Goal: Information Seeking & Learning: Learn about a topic

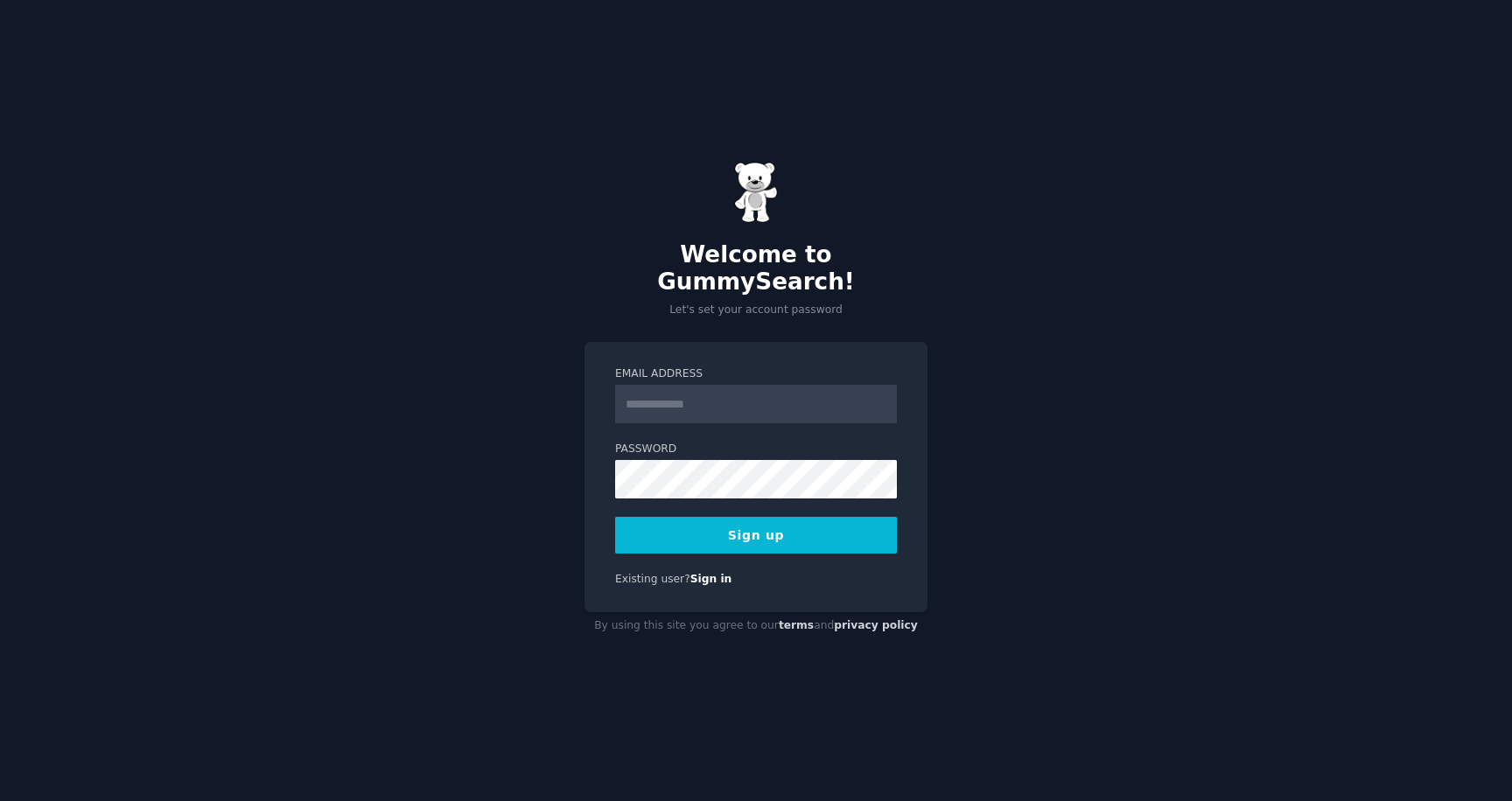
click at [729, 386] on input "Email Address" at bounding box center [756, 404] width 281 height 38
type input "**********"
click at [756, 517] on button "Sign up" at bounding box center [756, 535] width 281 height 37
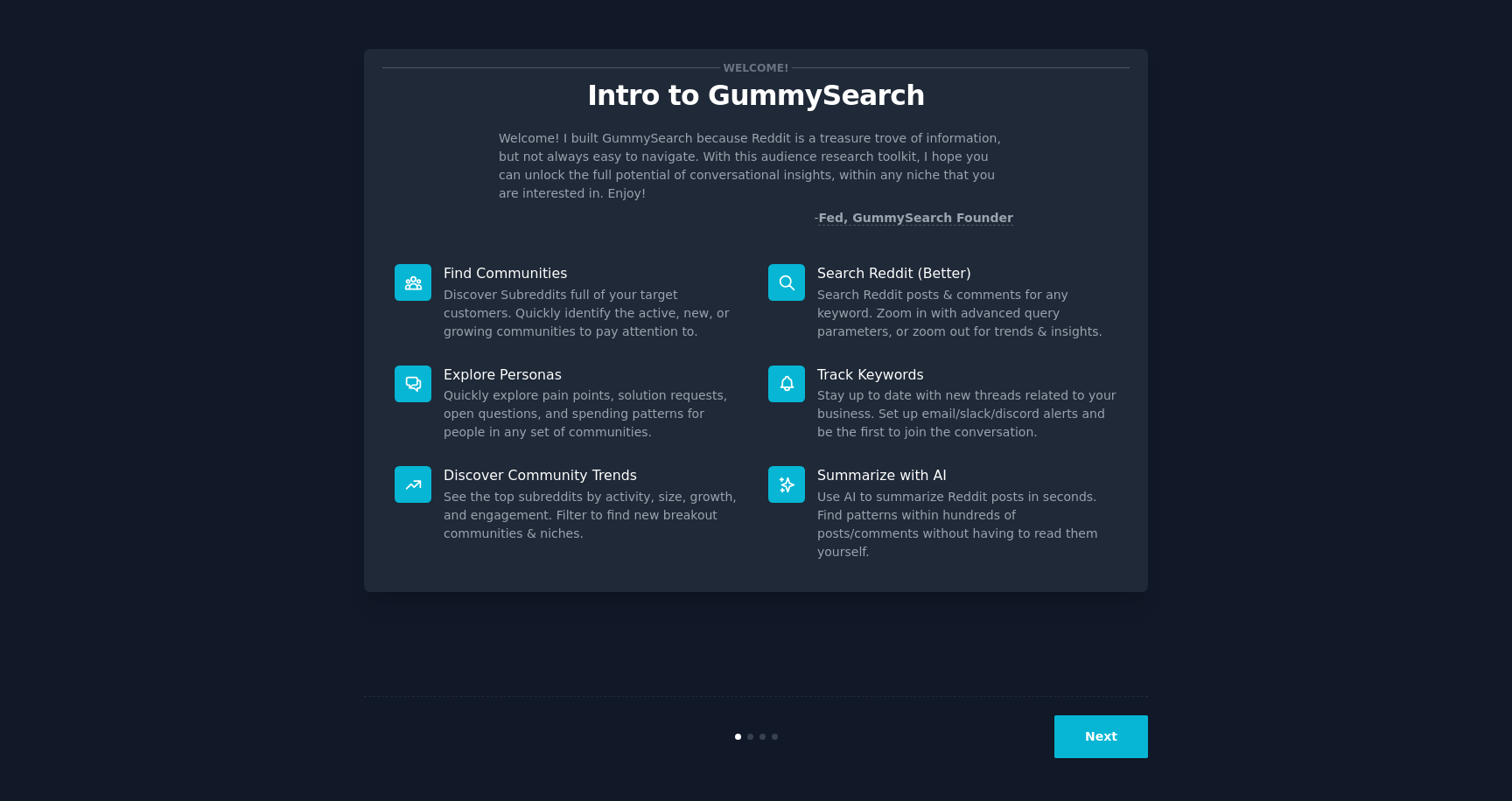
click at [1096, 732] on button "Next" at bounding box center [1101, 736] width 93 height 43
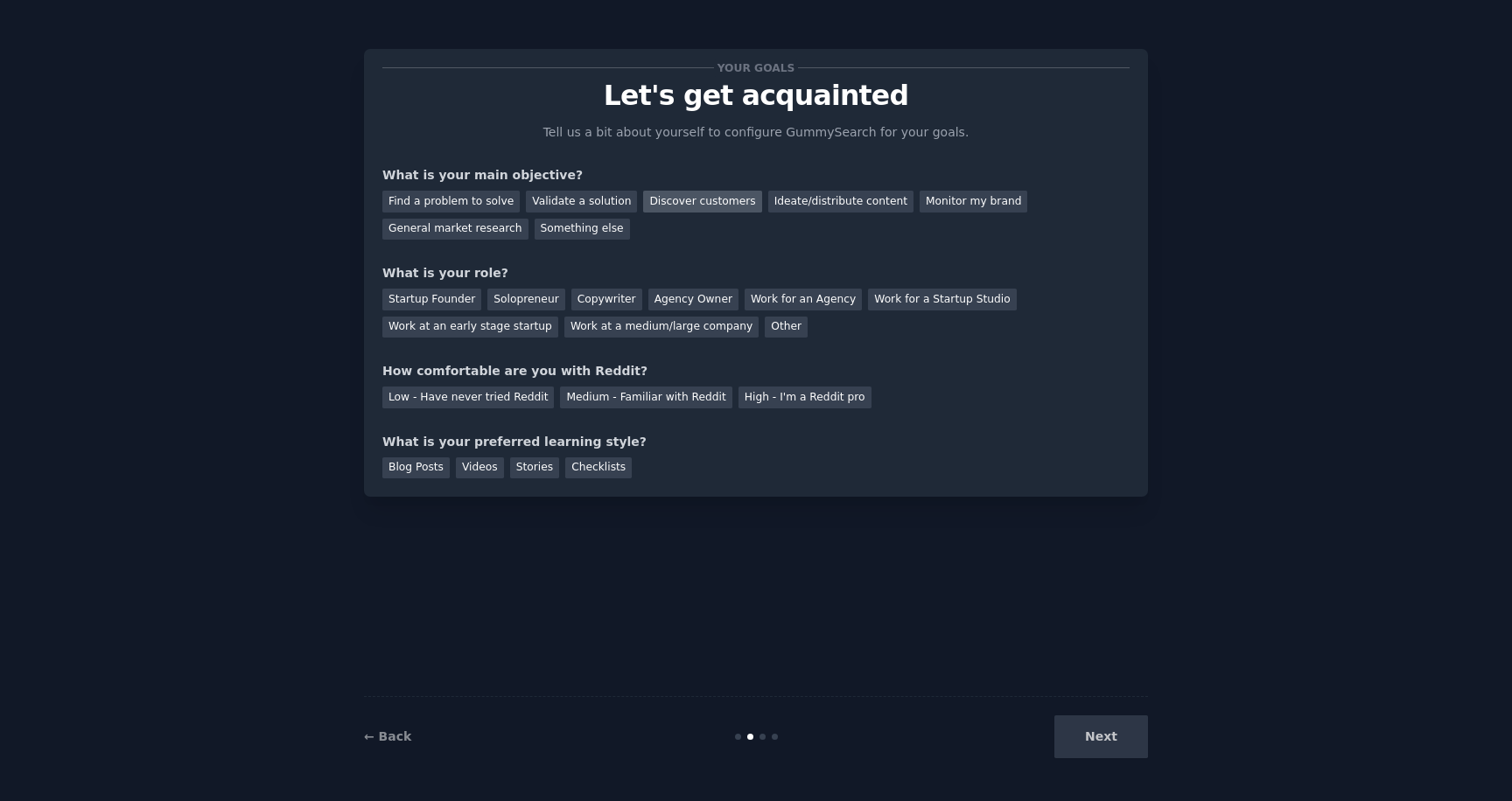
click at [715, 201] on div "Discover customers" at bounding box center [702, 201] width 118 height 22
click at [837, 198] on div "Ideate/distribute content" at bounding box center [840, 201] width 145 height 22
click at [712, 209] on div "Discover customers" at bounding box center [702, 201] width 118 height 22
click at [446, 303] on div "Startup Founder" at bounding box center [432, 299] width 99 height 22
click at [756, 398] on div "High - I'm a Reddit pro" at bounding box center [804, 397] width 133 height 22
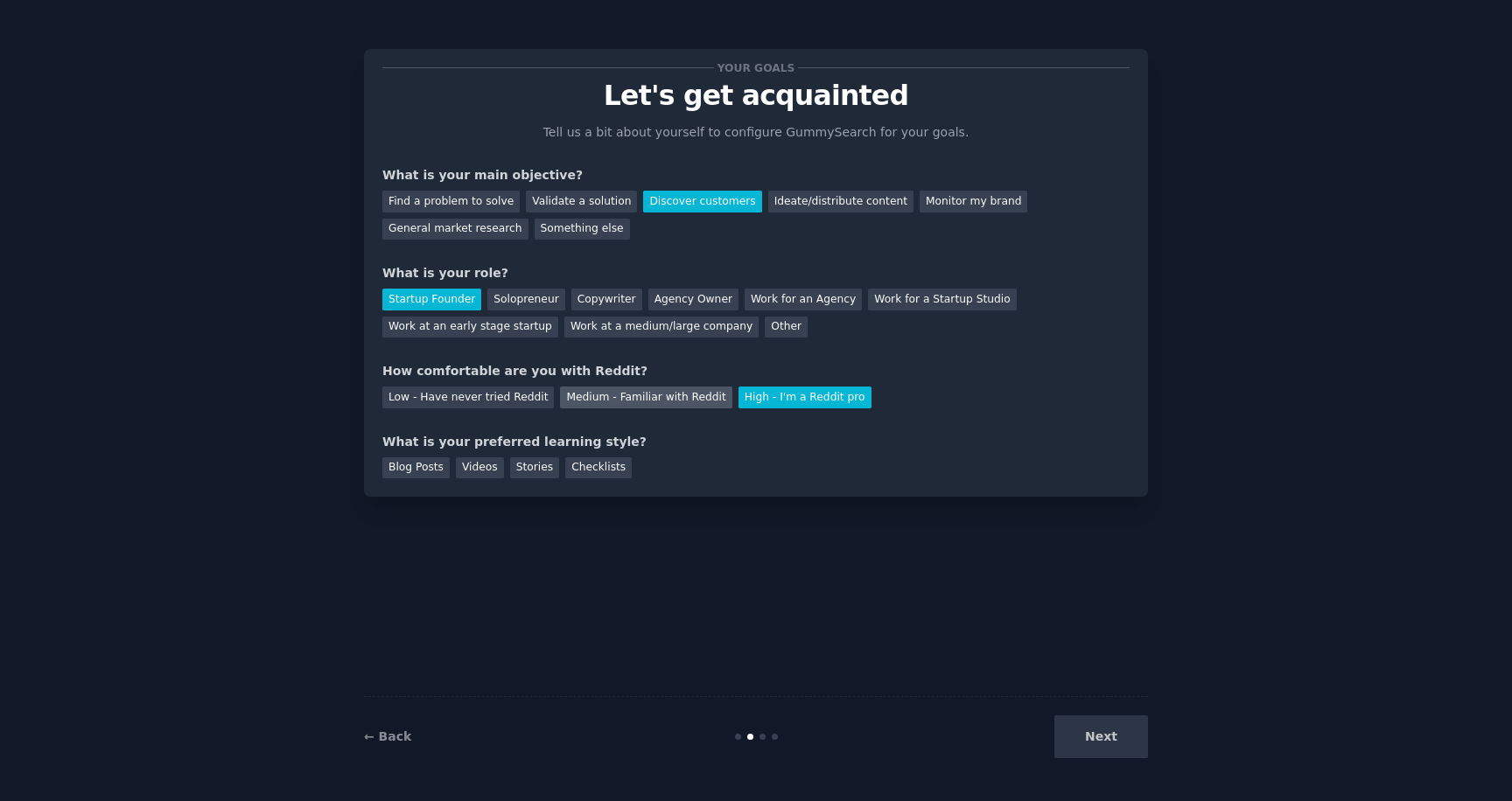
click at [684, 399] on div "Medium - Familiar with Reddit" at bounding box center [646, 397] width 172 height 22
click at [435, 468] on div "Blog Posts" at bounding box center [416, 468] width 68 height 22
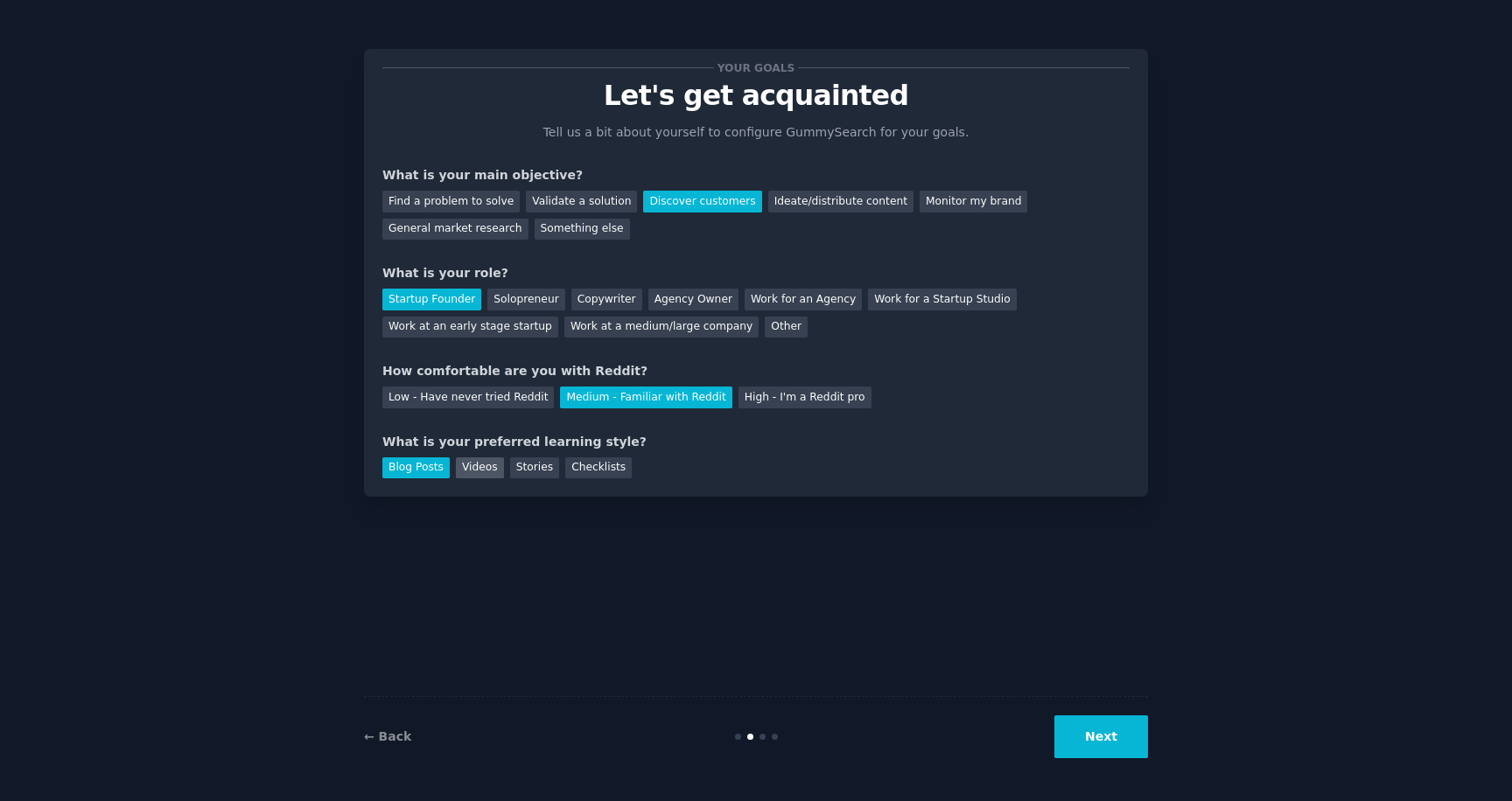
click at [491, 476] on div "Videos" at bounding box center [480, 468] width 48 height 22
click at [418, 472] on div "Blog Posts" at bounding box center [416, 468] width 68 height 22
click at [1131, 740] on button "Next" at bounding box center [1101, 736] width 93 height 43
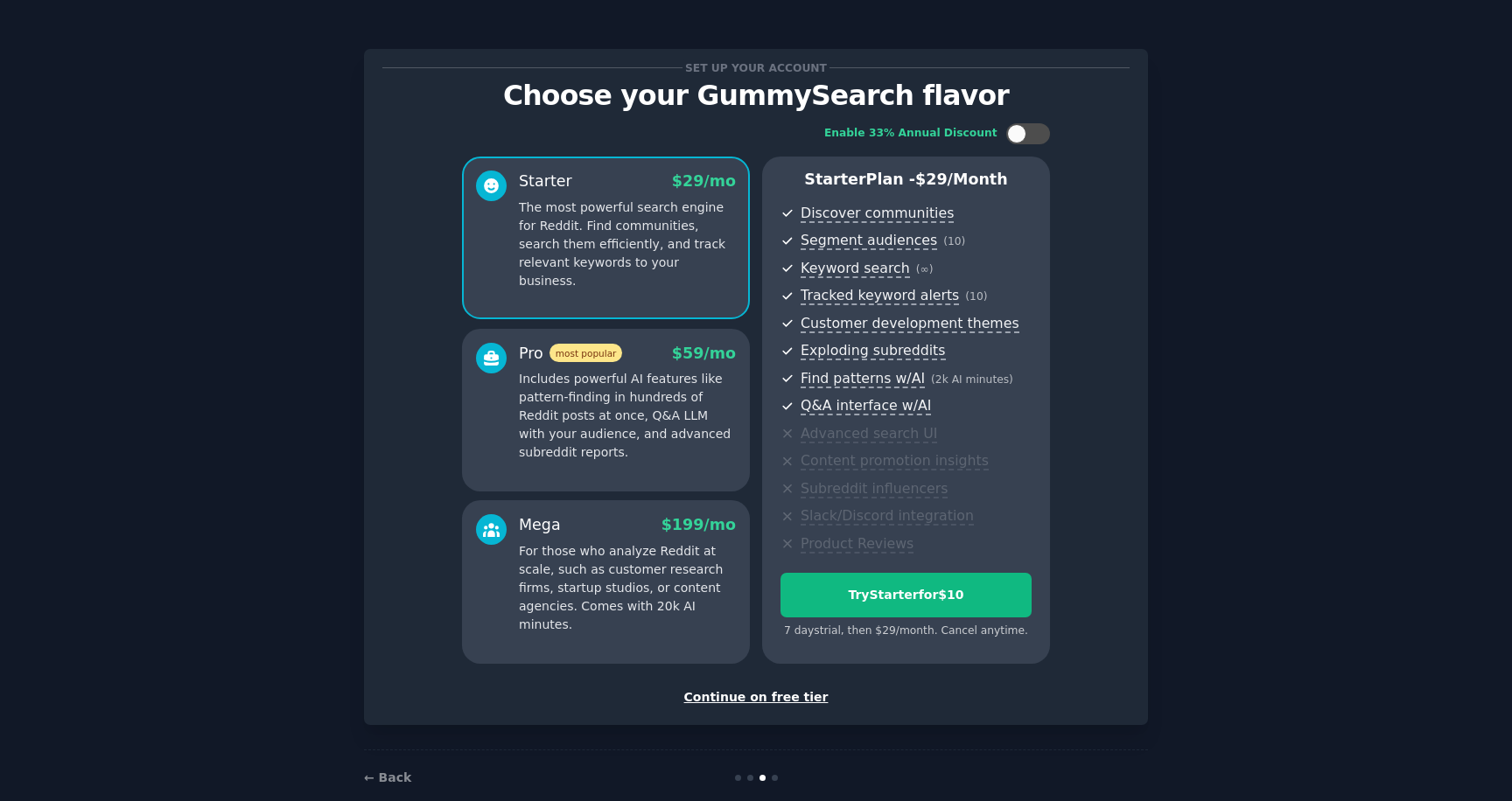
click at [715, 694] on div "Continue on free tier" at bounding box center [756, 697] width 747 height 18
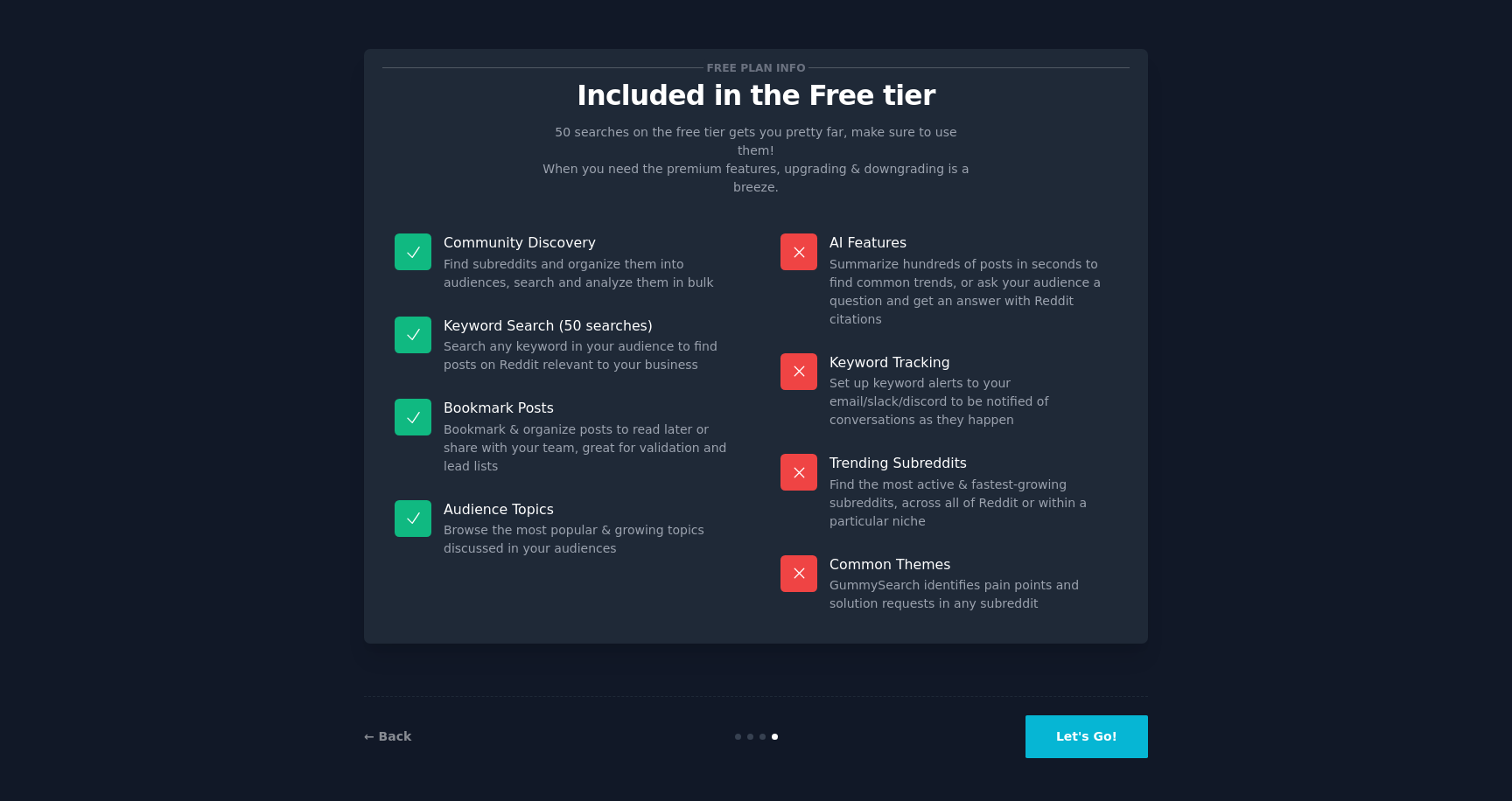
click at [1117, 726] on button "Let's Go!" at bounding box center [1087, 736] width 122 height 43
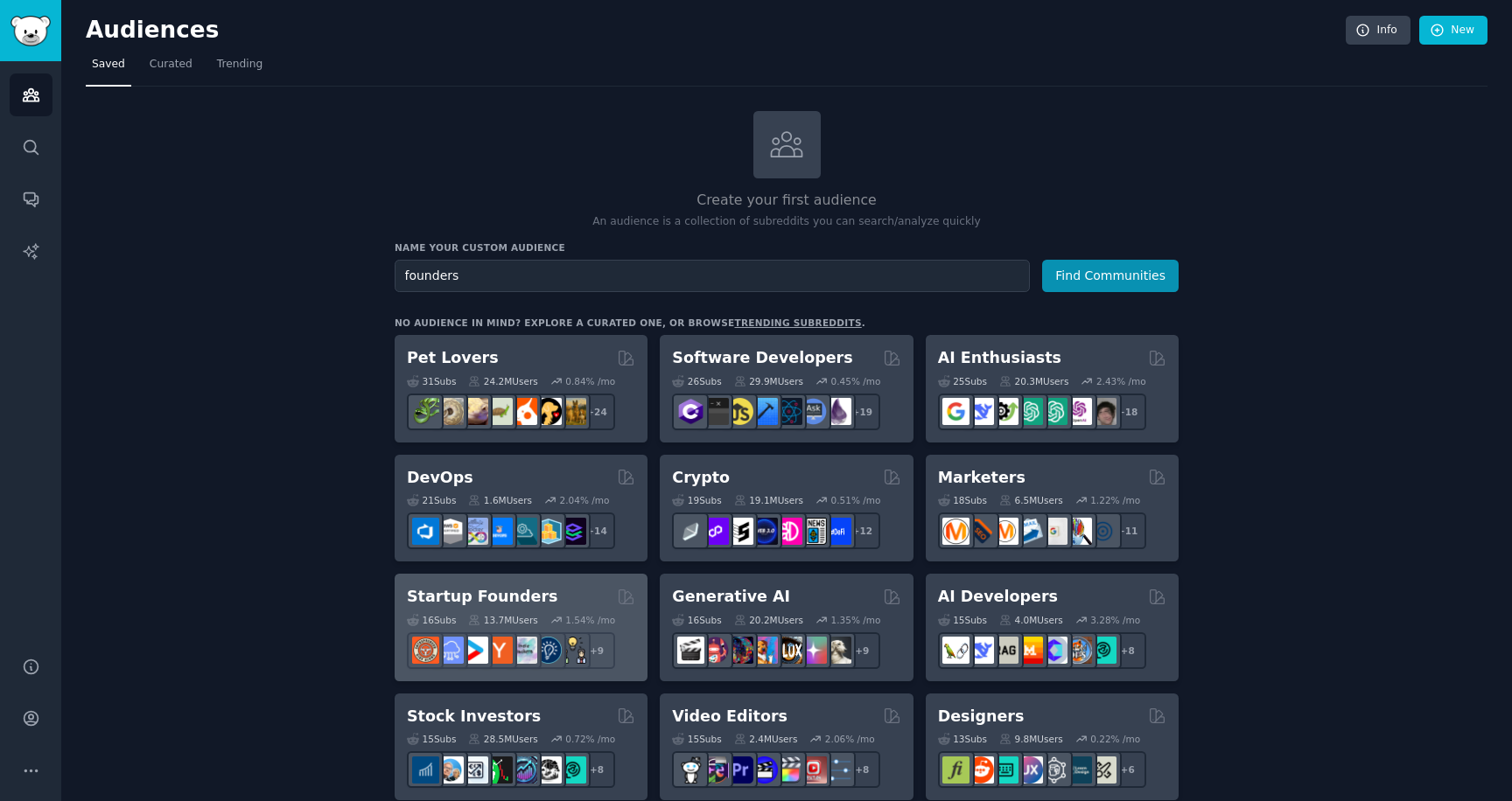
type input "founders"
click at [503, 598] on h2 "Startup Founders" at bounding box center [483, 597] width 151 height 22
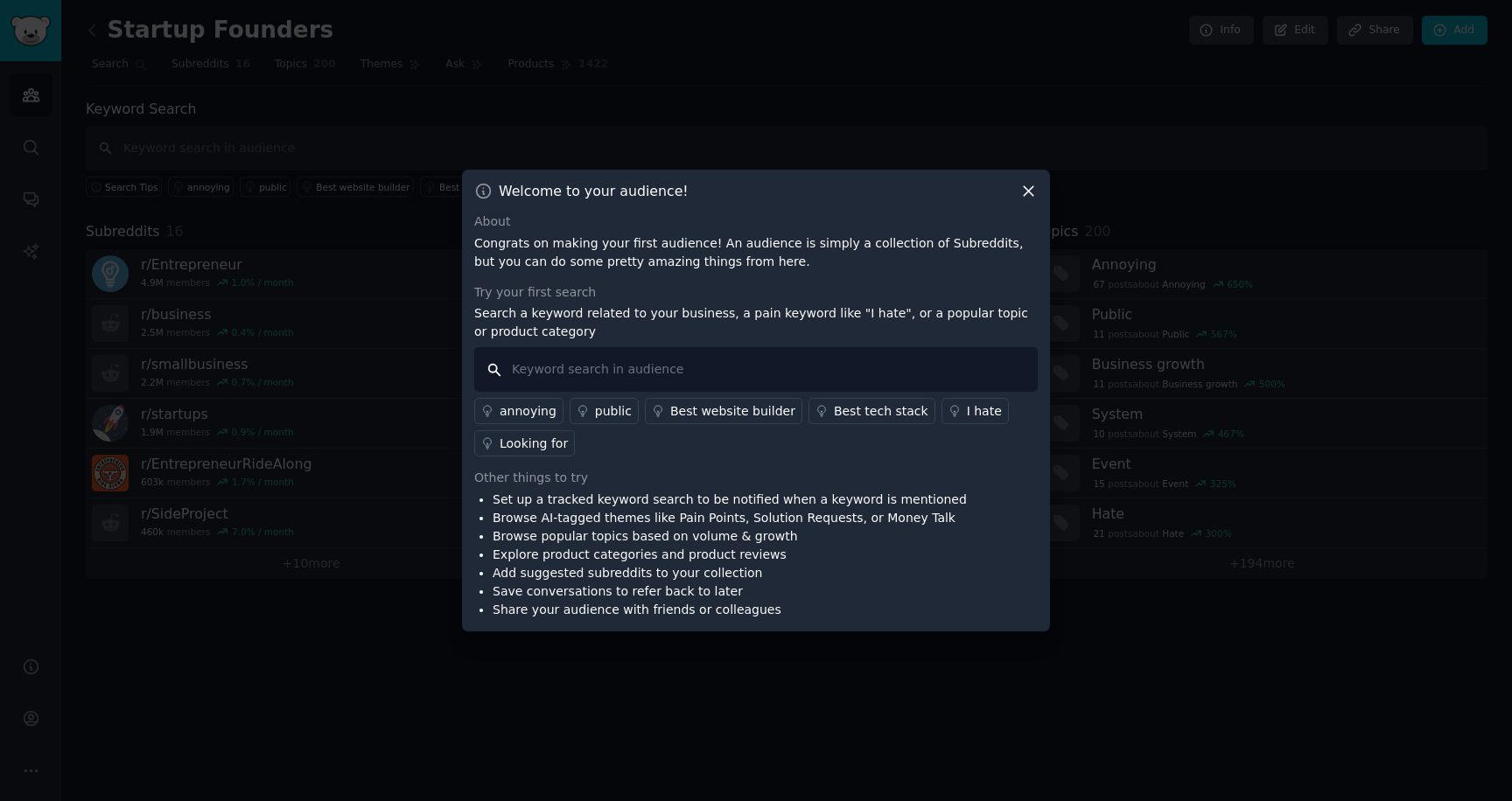
click at [574, 376] on input "text" at bounding box center [756, 369] width 564 height 45
type input "looking for organization tool"
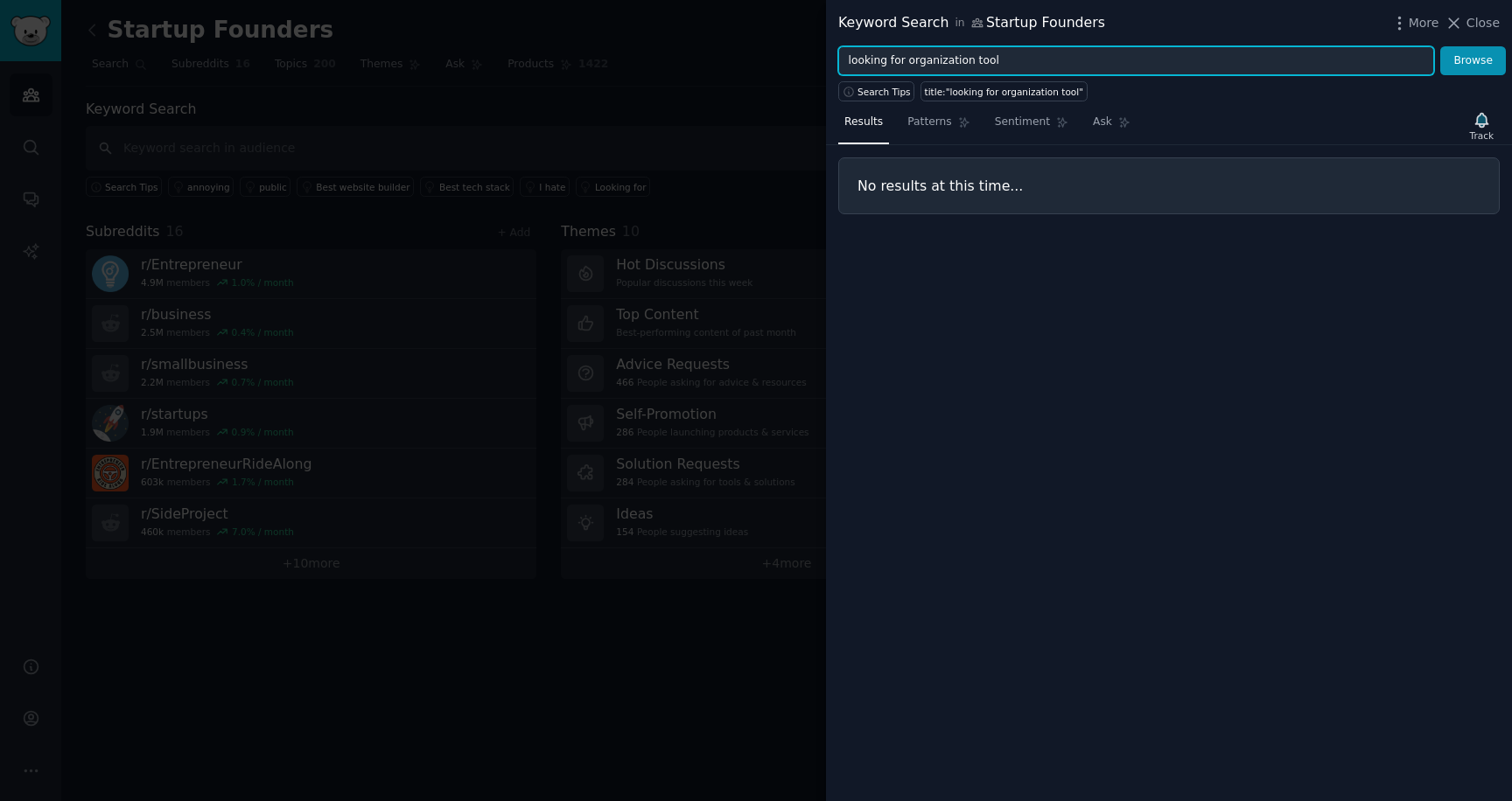
click at [914, 56] on input "looking for organization tool" at bounding box center [1136, 61] width 596 height 30
click at [895, 97] on button "Search Tips" at bounding box center [877, 91] width 76 height 20
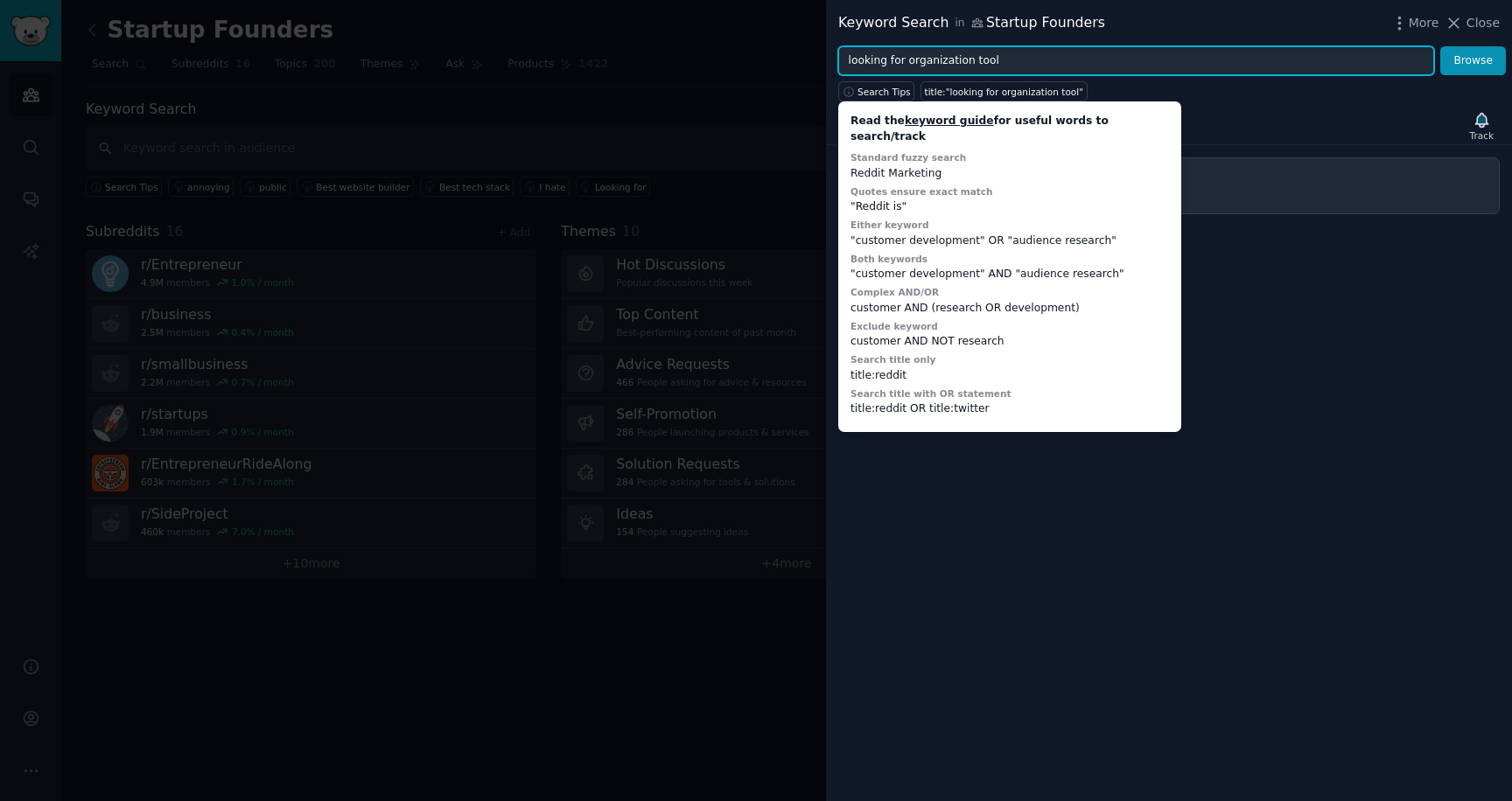
click at [980, 65] on input "looking for organization tool" at bounding box center [1136, 61] width 596 height 30
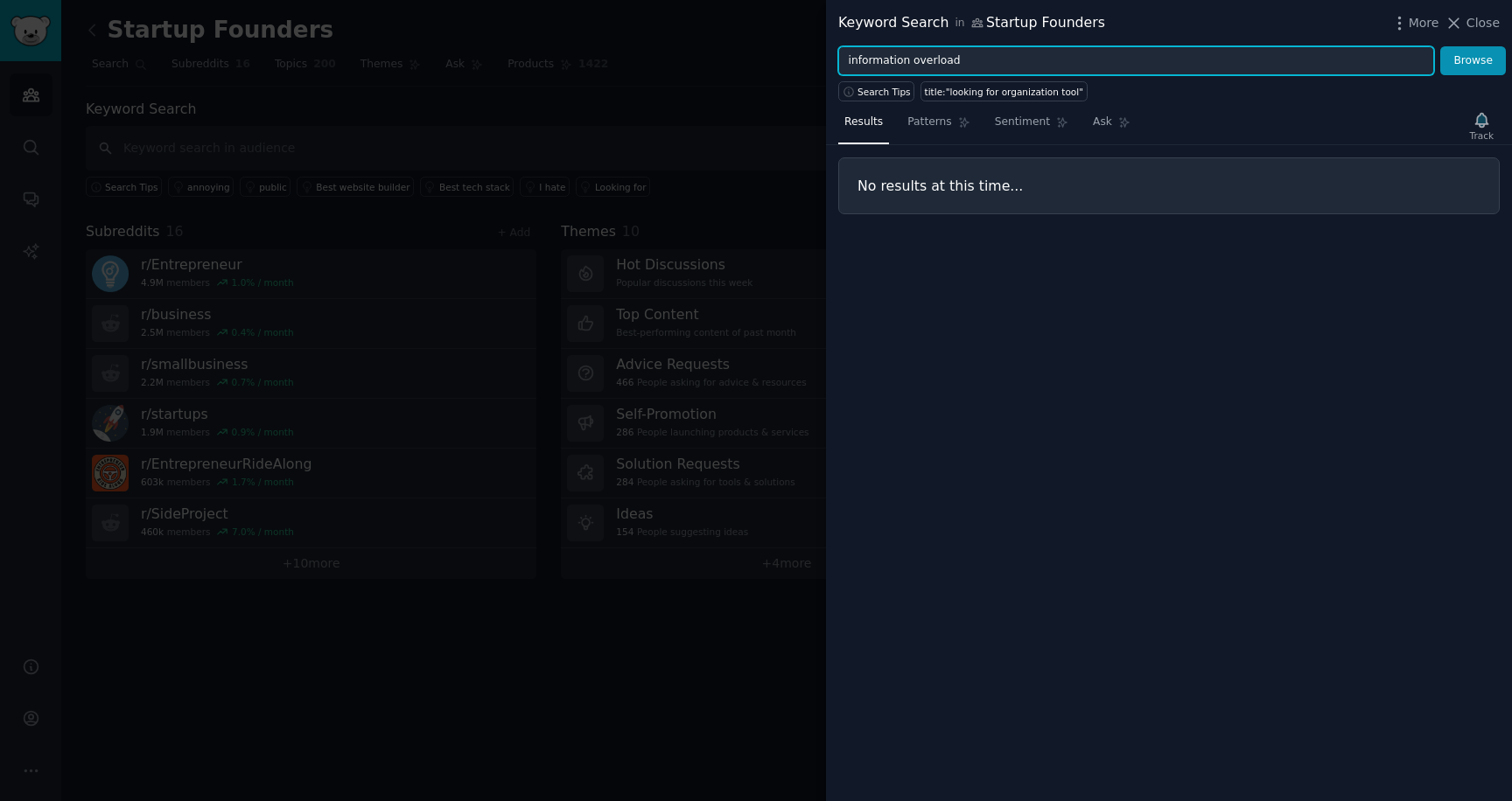
type input "information overload"
click at [1440, 47] on button "Browse" at bounding box center [1473, 61] width 66 height 30
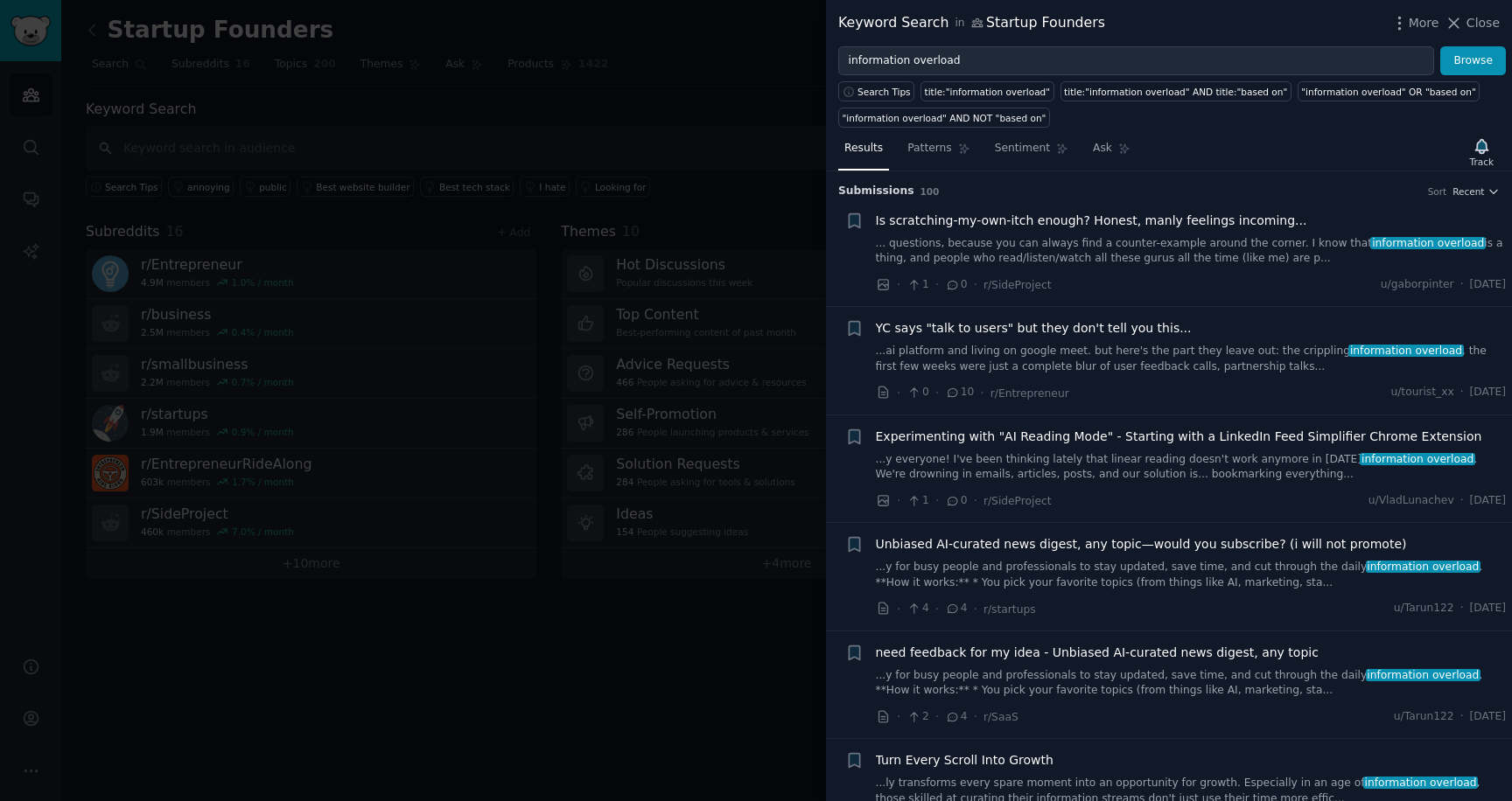
click at [1127, 228] on span "Is scratching-my-own-itch enough? Honest, manly feelings incoming..." at bounding box center [1091, 220] width 431 height 18
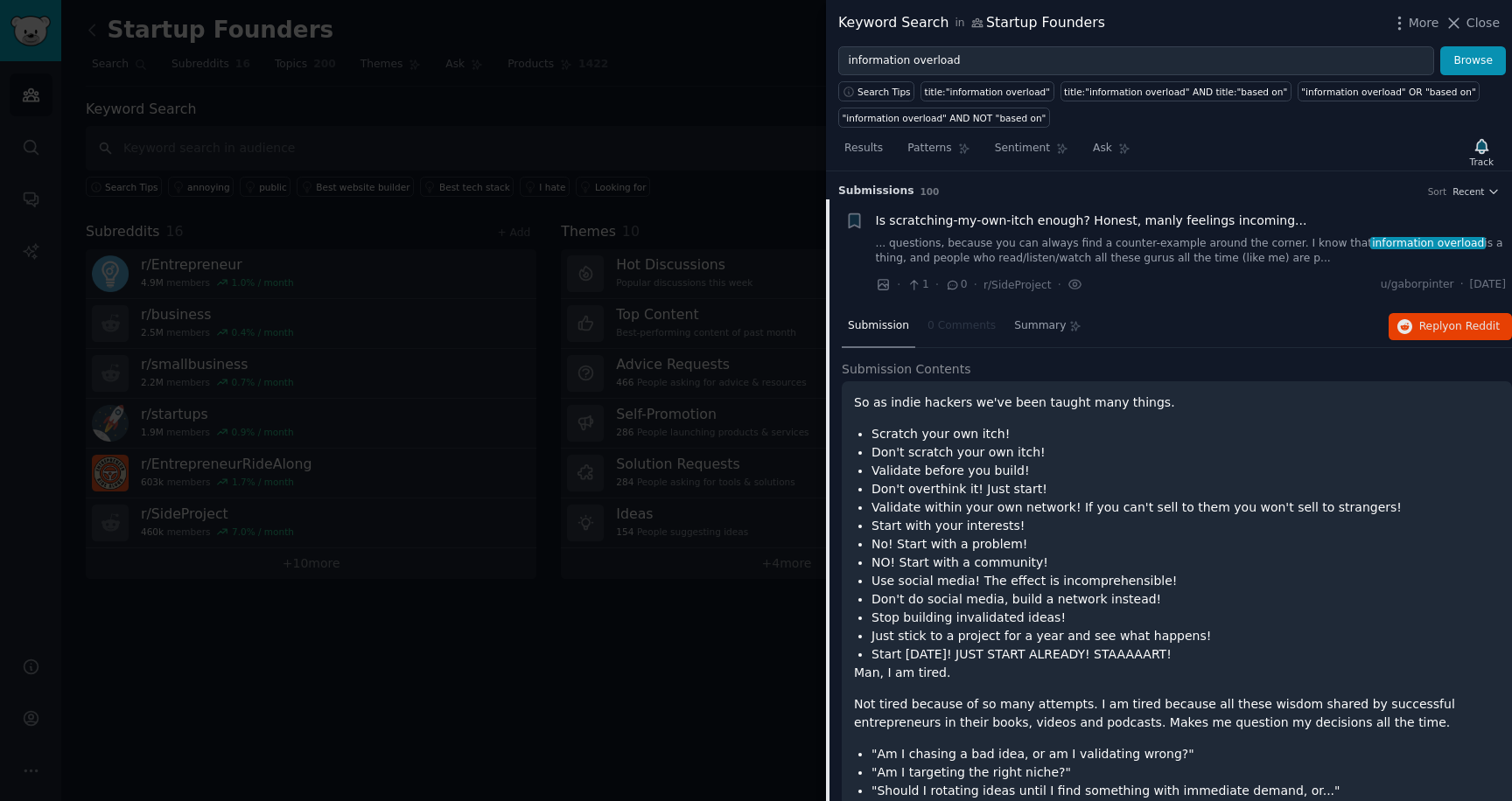
click at [953, 413] on div "So as indie hackers we've been taught many things. Scratch your own itch! Don't…" at bounding box center [1176, 706] width 646 height 625
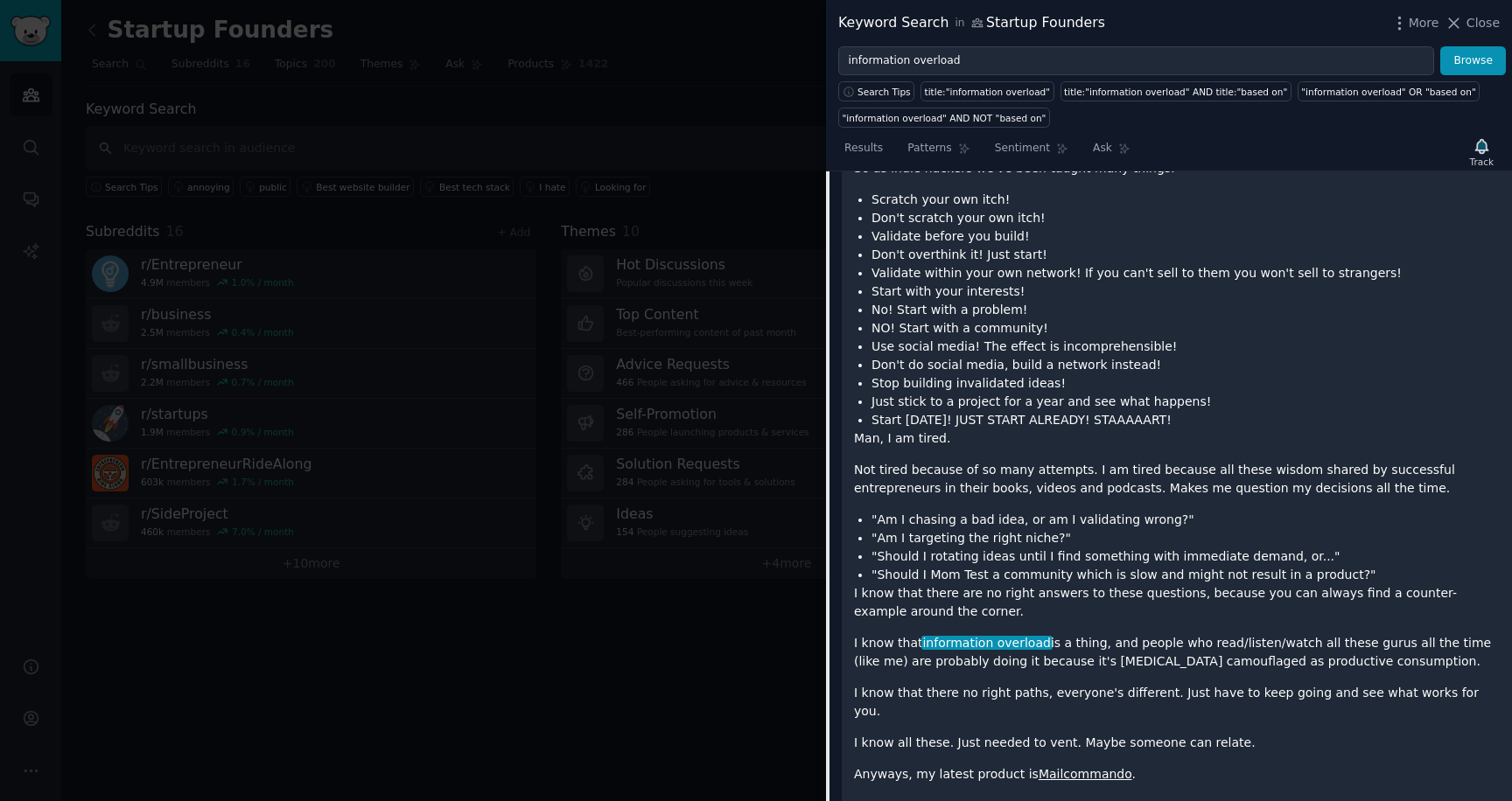
scroll to position [577, 0]
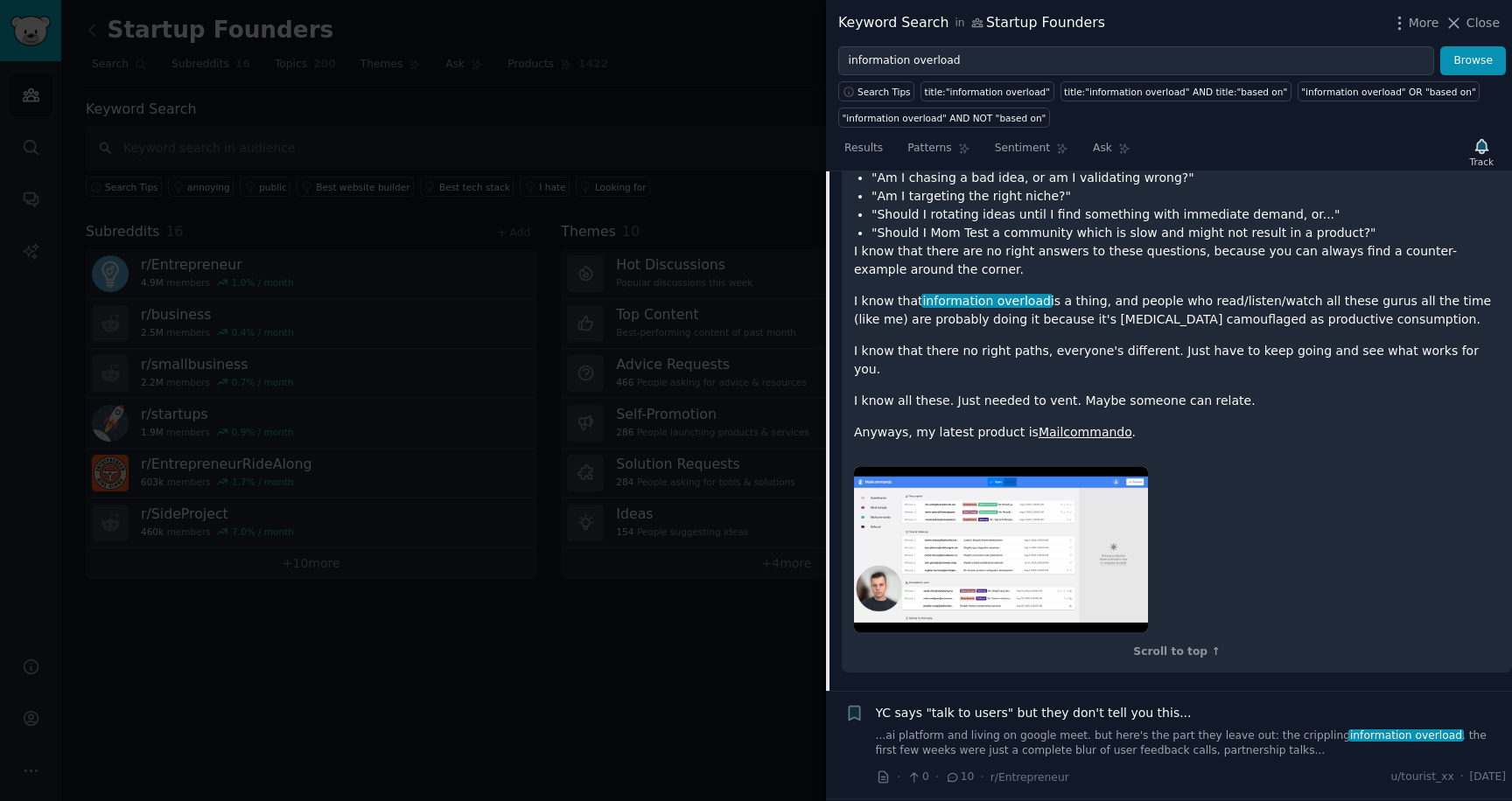
click at [1095, 425] on link "Mailcommando" at bounding box center [1086, 432] width 93 height 14
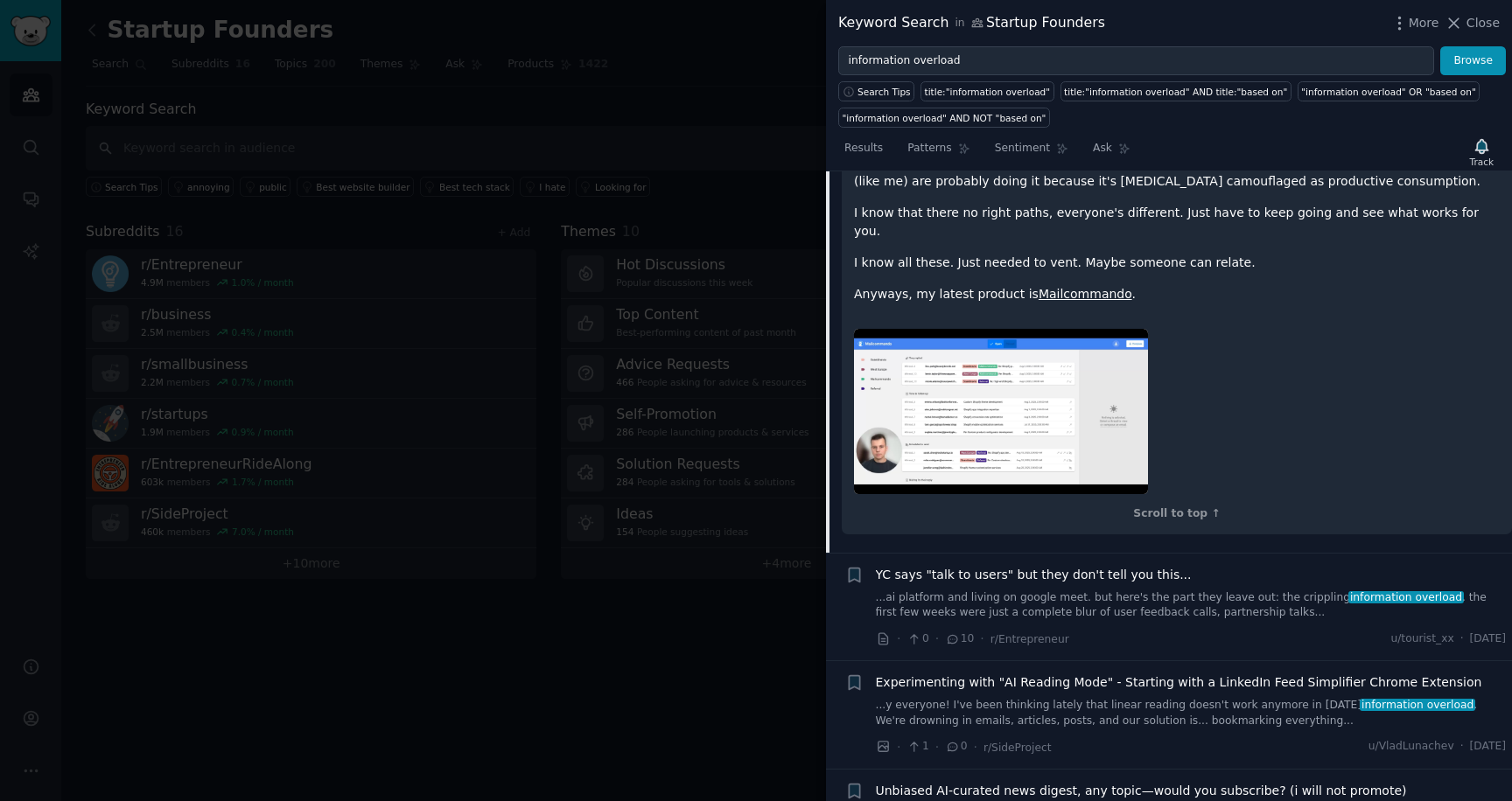
scroll to position [1059, 0]
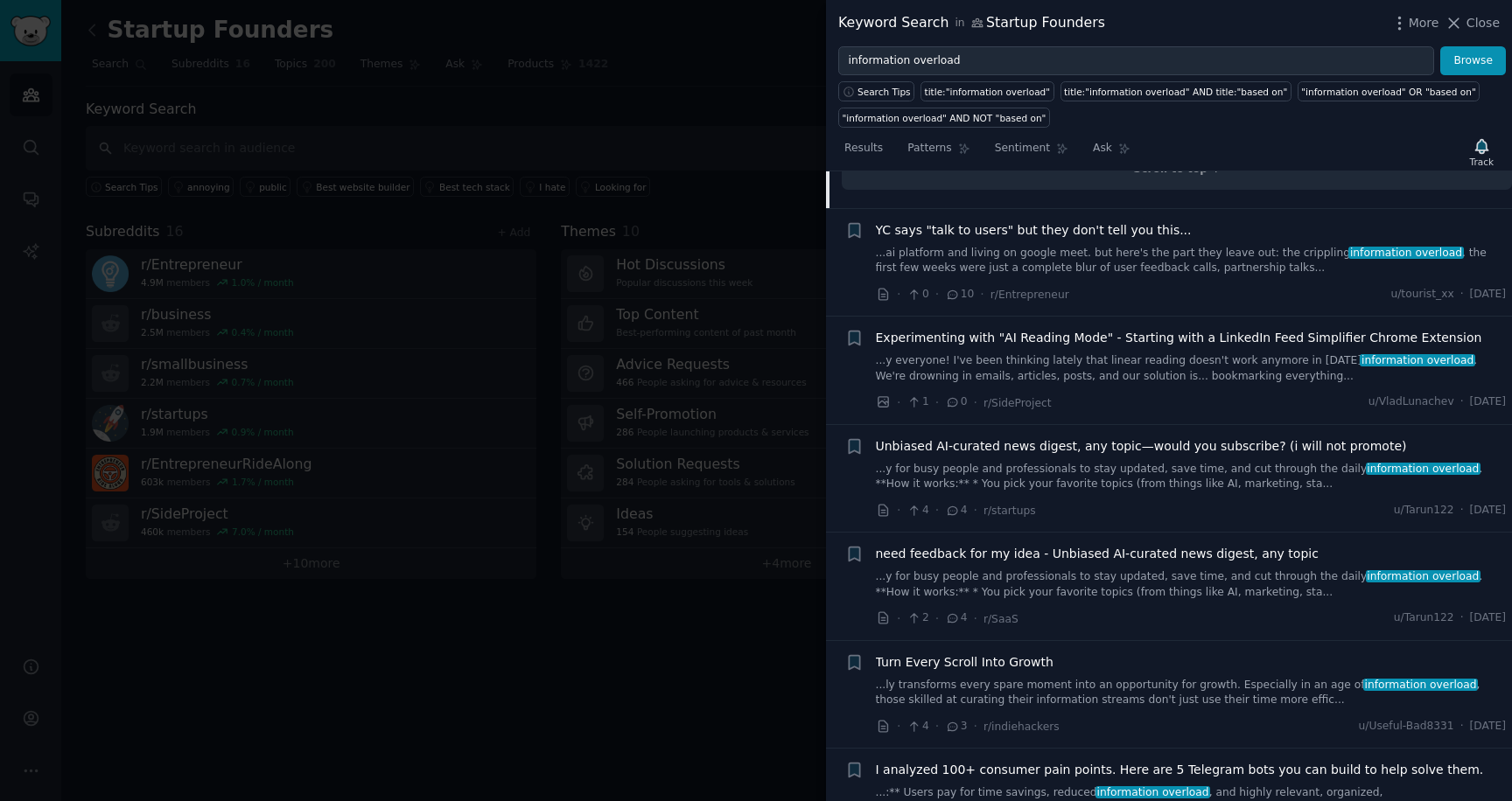
click at [1103, 246] on link "...ai platform and living on google meet. but here's the part they leave out: t…" at bounding box center [1191, 261] width 631 height 31
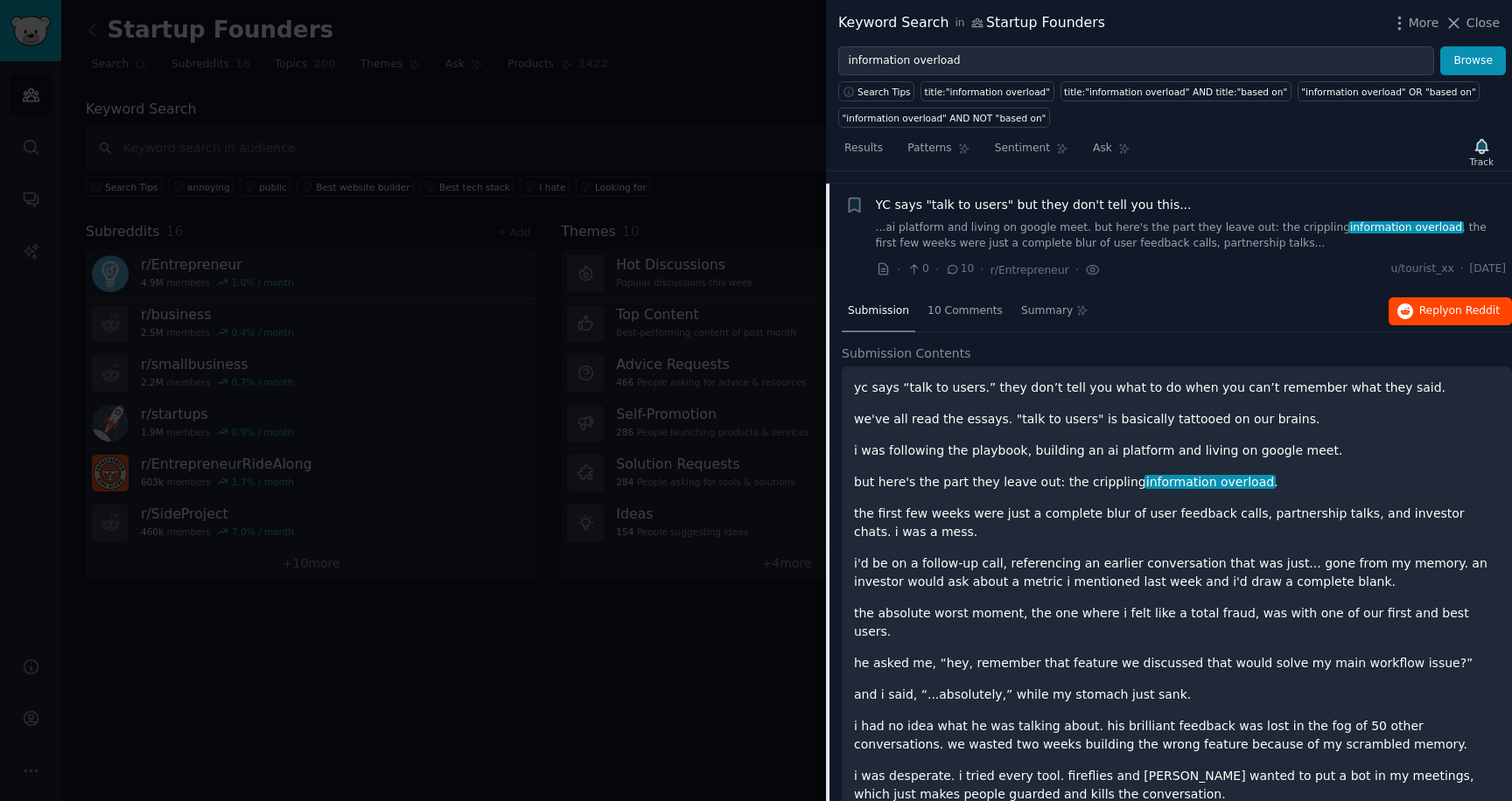
scroll to position [172, 0]
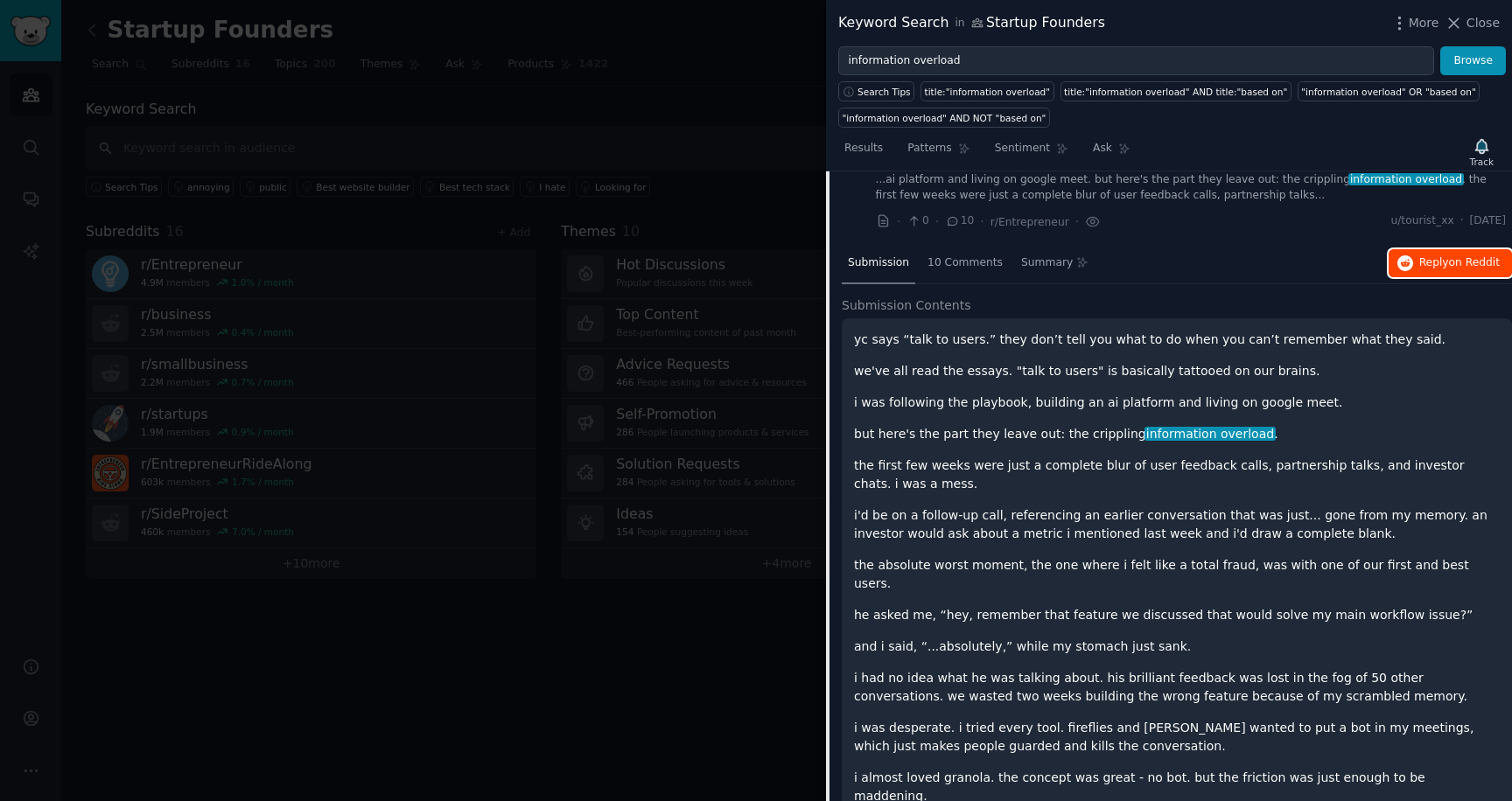
click at [1462, 257] on span "on Reddit" at bounding box center [1474, 262] width 51 height 12
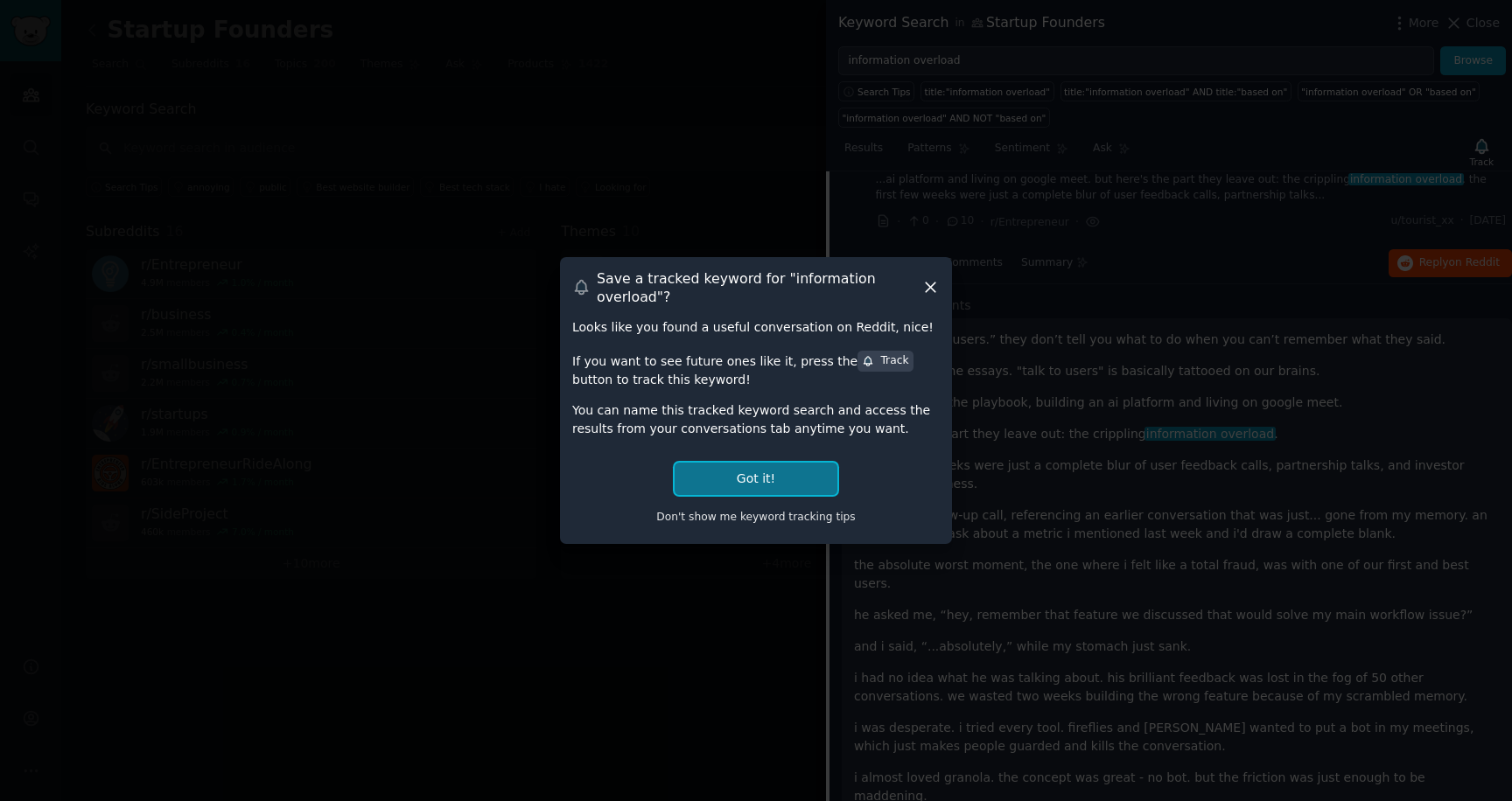
click at [821, 473] on button "Got it!" at bounding box center [756, 479] width 163 height 32
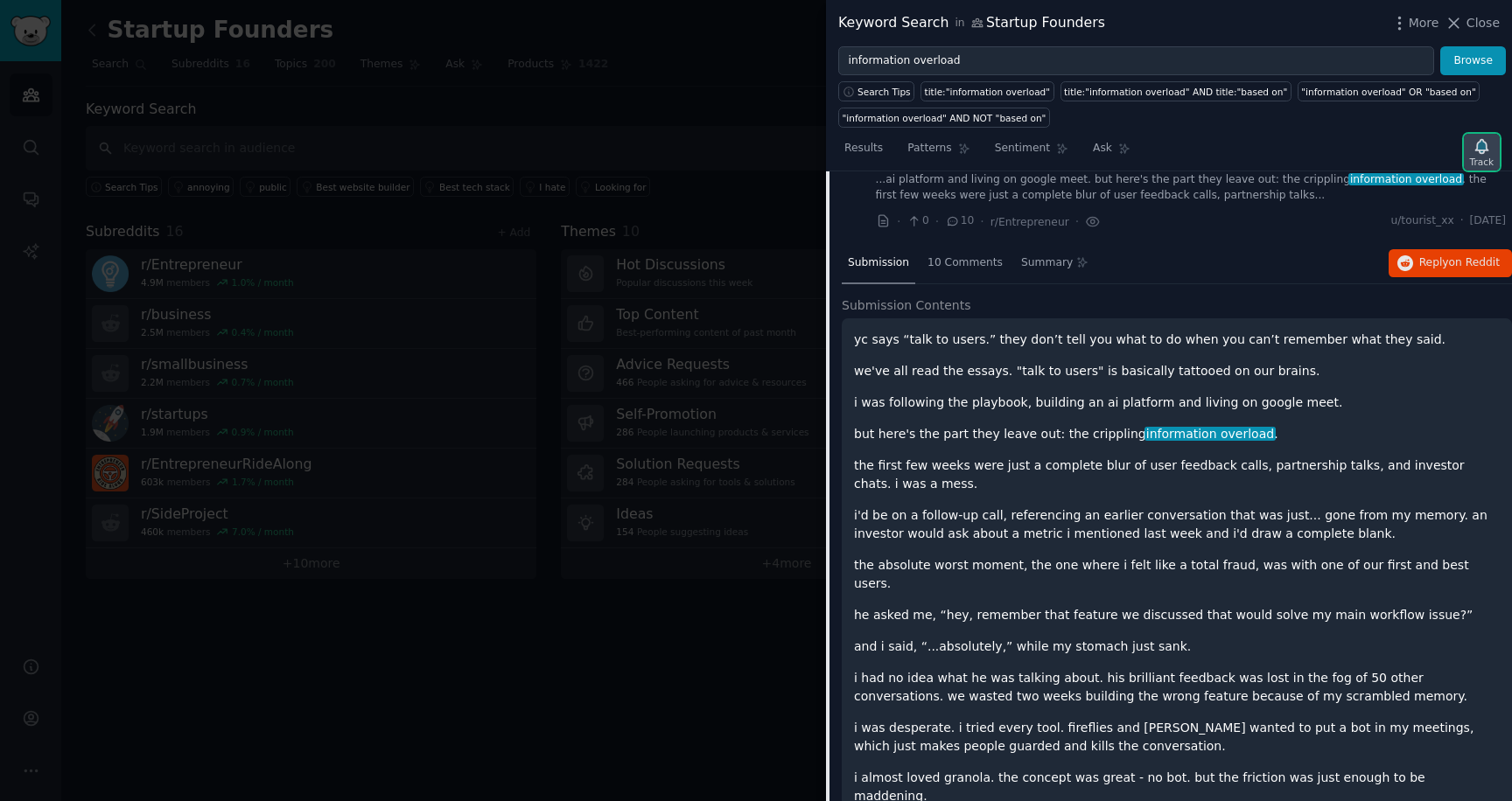
click at [1485, 141] on icon "button" at bounding box center [1481, 146] width 18 height 18
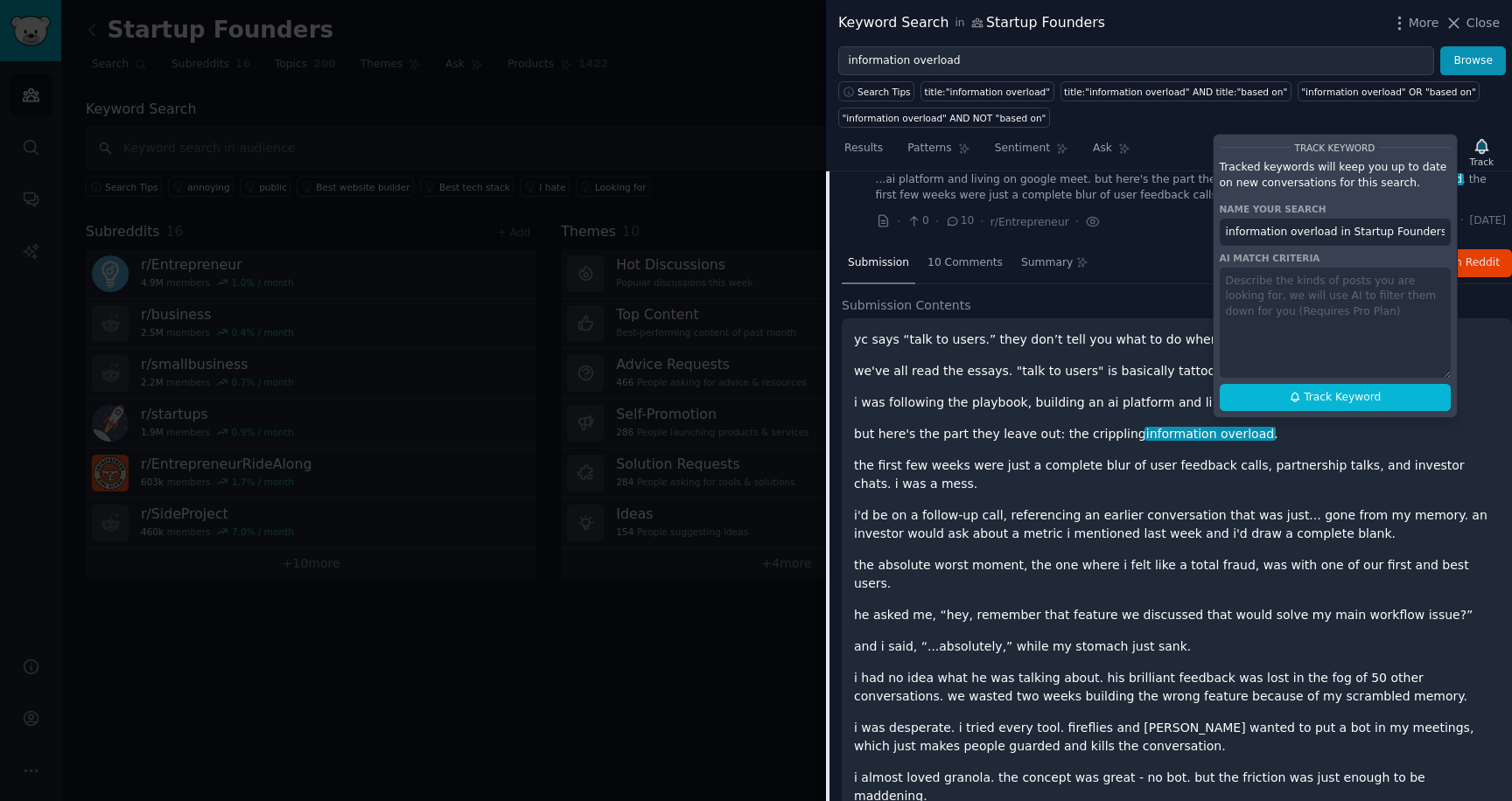
click at [1381, 308] on div "Track Keyword Tracked keywords will keep you up to date on new conversations fo…" at bounding box center [1335, 276] width 245 height 284
click at [1381, 298] on div "Track Keyword Tracked keywords will keep you up to date on new conversations fo…" at bounding box center [1335, 276] width 245 height 284
click at [1381, 290] on div "Track Keyword Tracked keywords will keep you up to date on new conversations fo…" at bounding box center [1335, 276] width 245 height 284
click at [1283, 248] on div "Track Keyword Tracked keywords will keep you up to date on new conversations fo…" at bounding box center [1335, 276] width 245 height 284
click at [1280, 294] on div "Track Keyword Tracked keywords will keep you up to date on new conversations fo…" at bounding box center [1335, 276] width 245 height 284
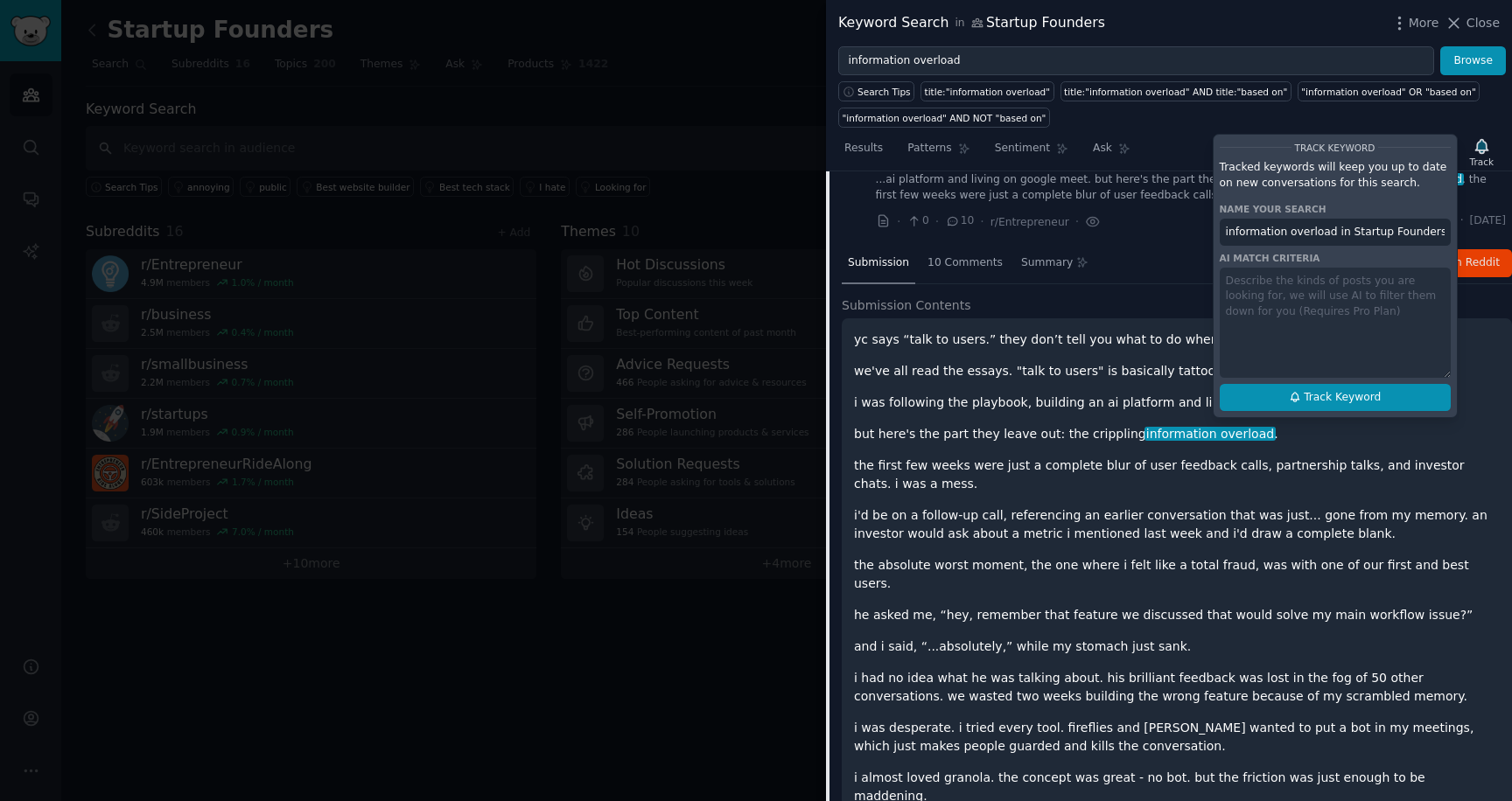
click at [1360, 394] on span "Track Keyword" at bounding box center [1342, 398] width 77 height 16
type input "information overload in Startup Founders"
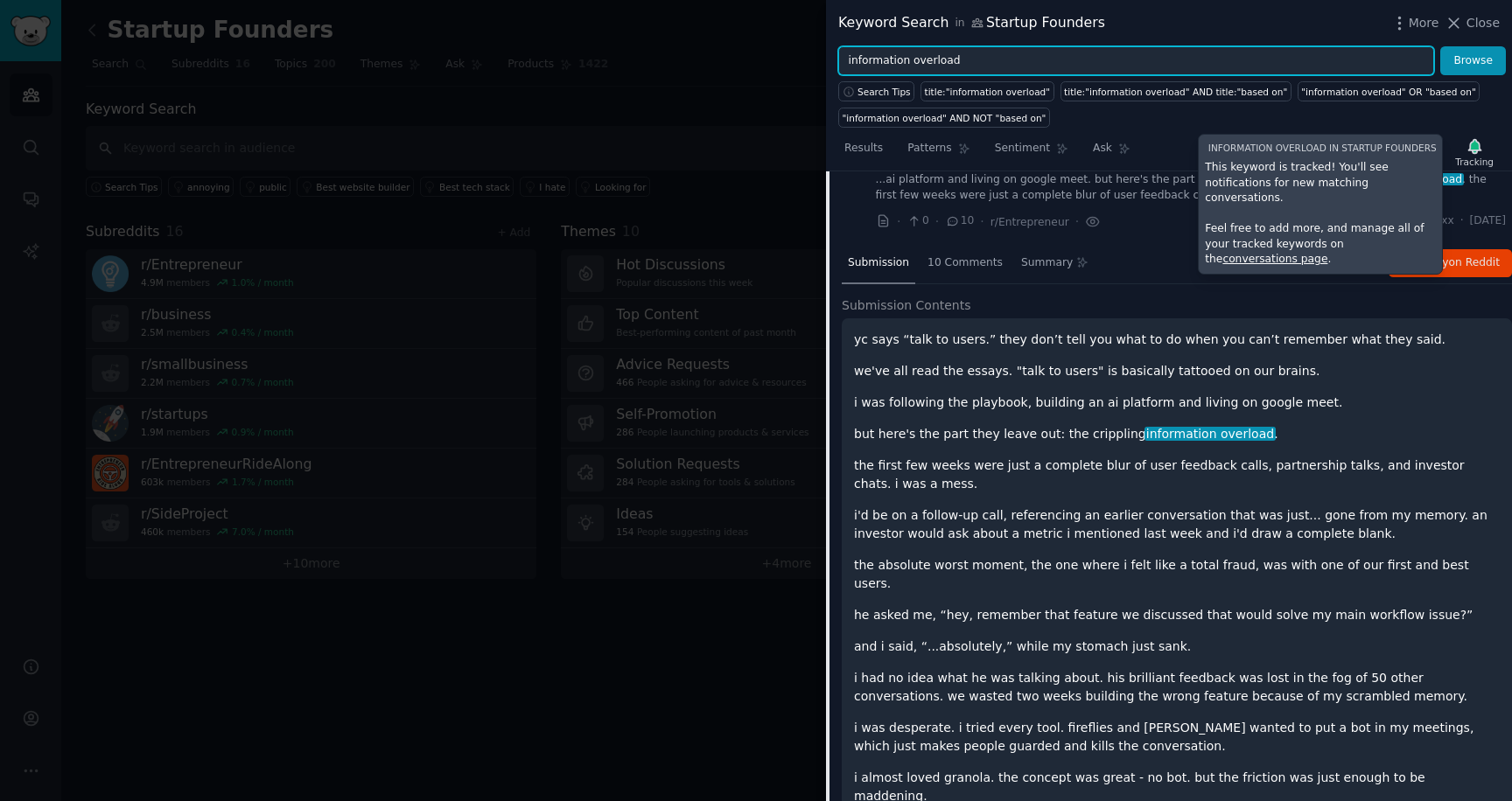
click at [1198, 69] on input "information overload" at bounding box center [1136, 61] width 596 height 30
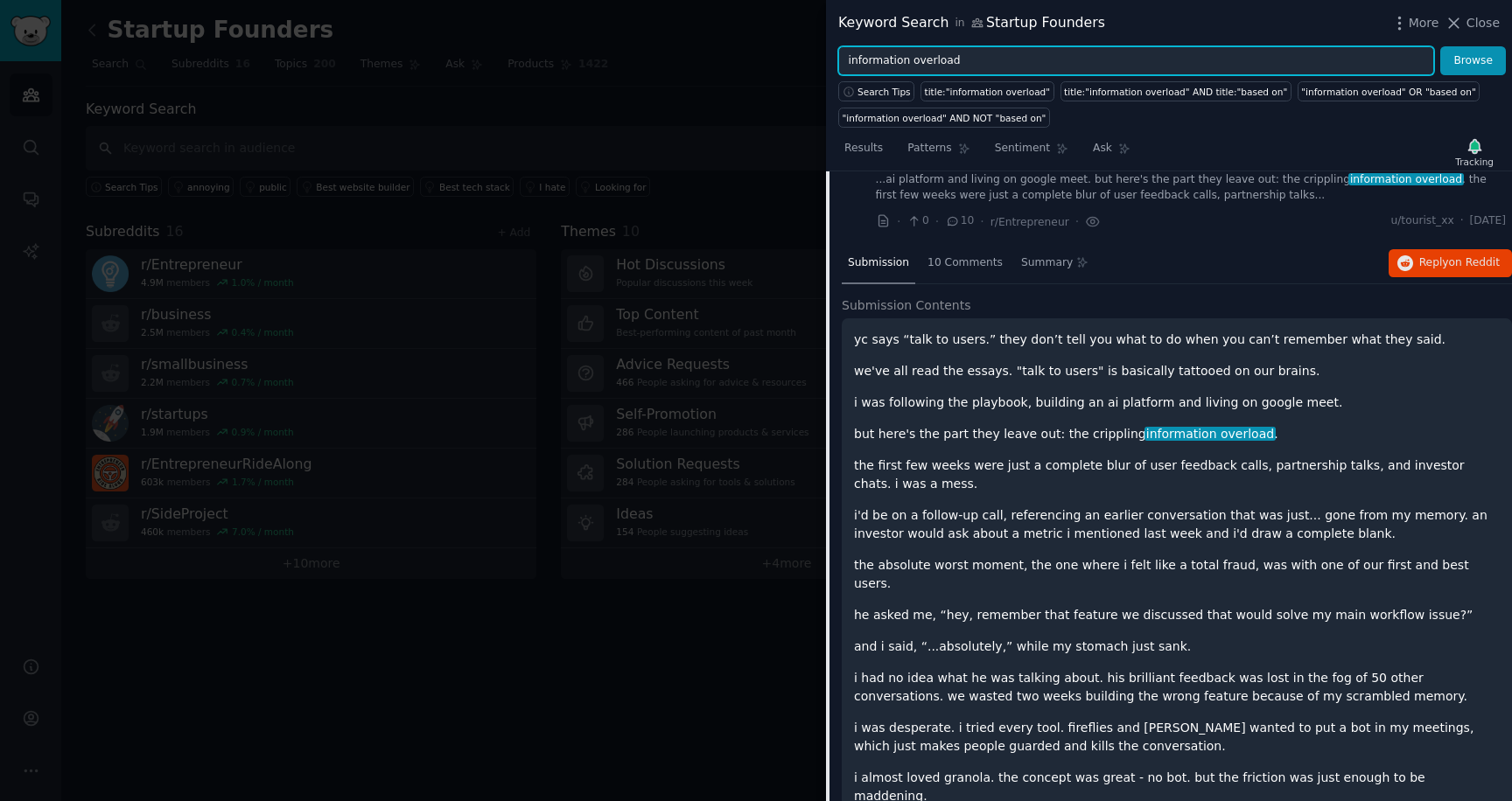
click at [1198, 69] on input "information overload" at bounding box center [1136, 61] width 596 height 30
type input "organization"
click at [1440, 47] on button "Browse" at bounding box center [1473, 61] width 66 height 30
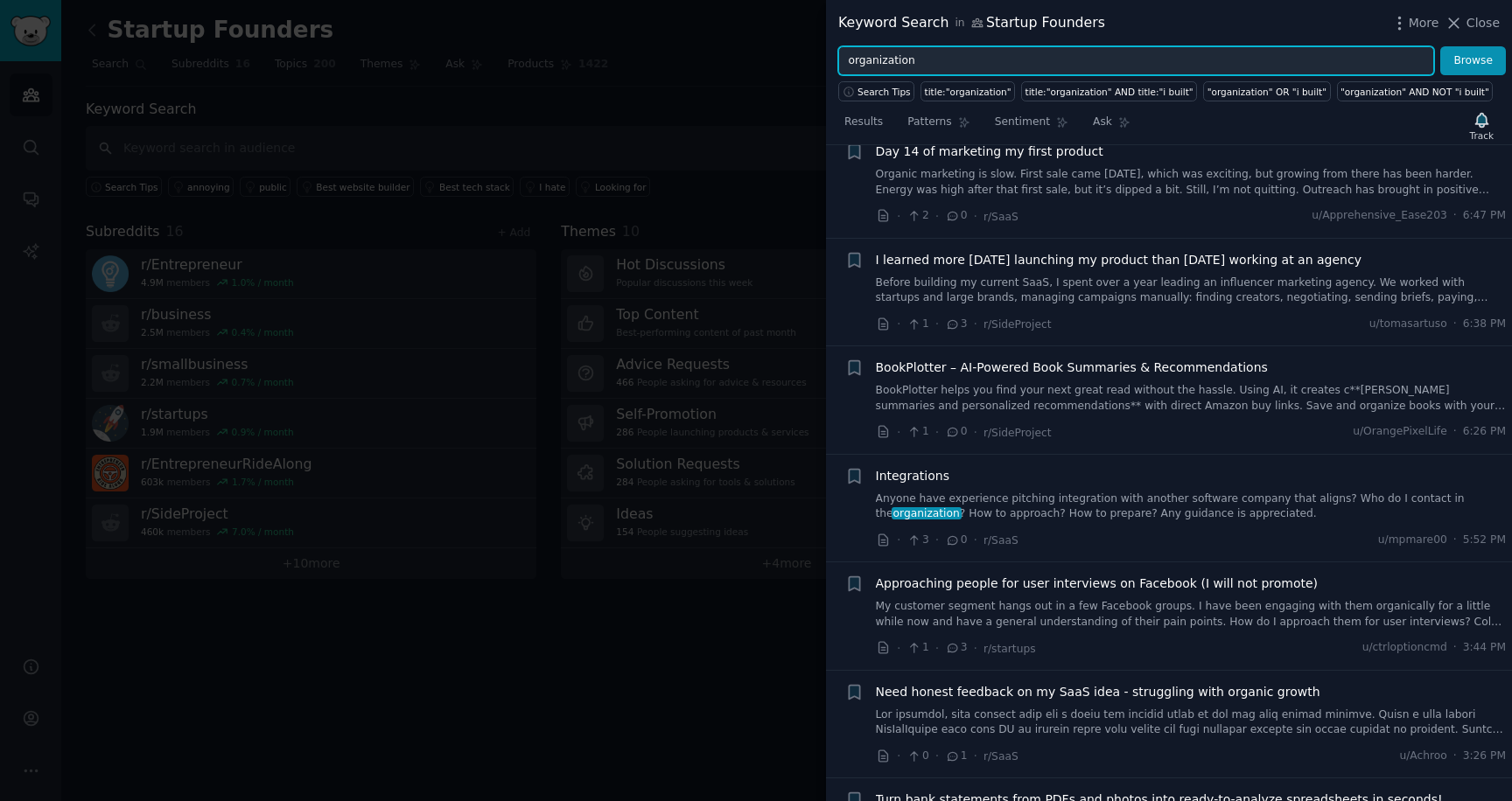
scroll to position [582, 0]
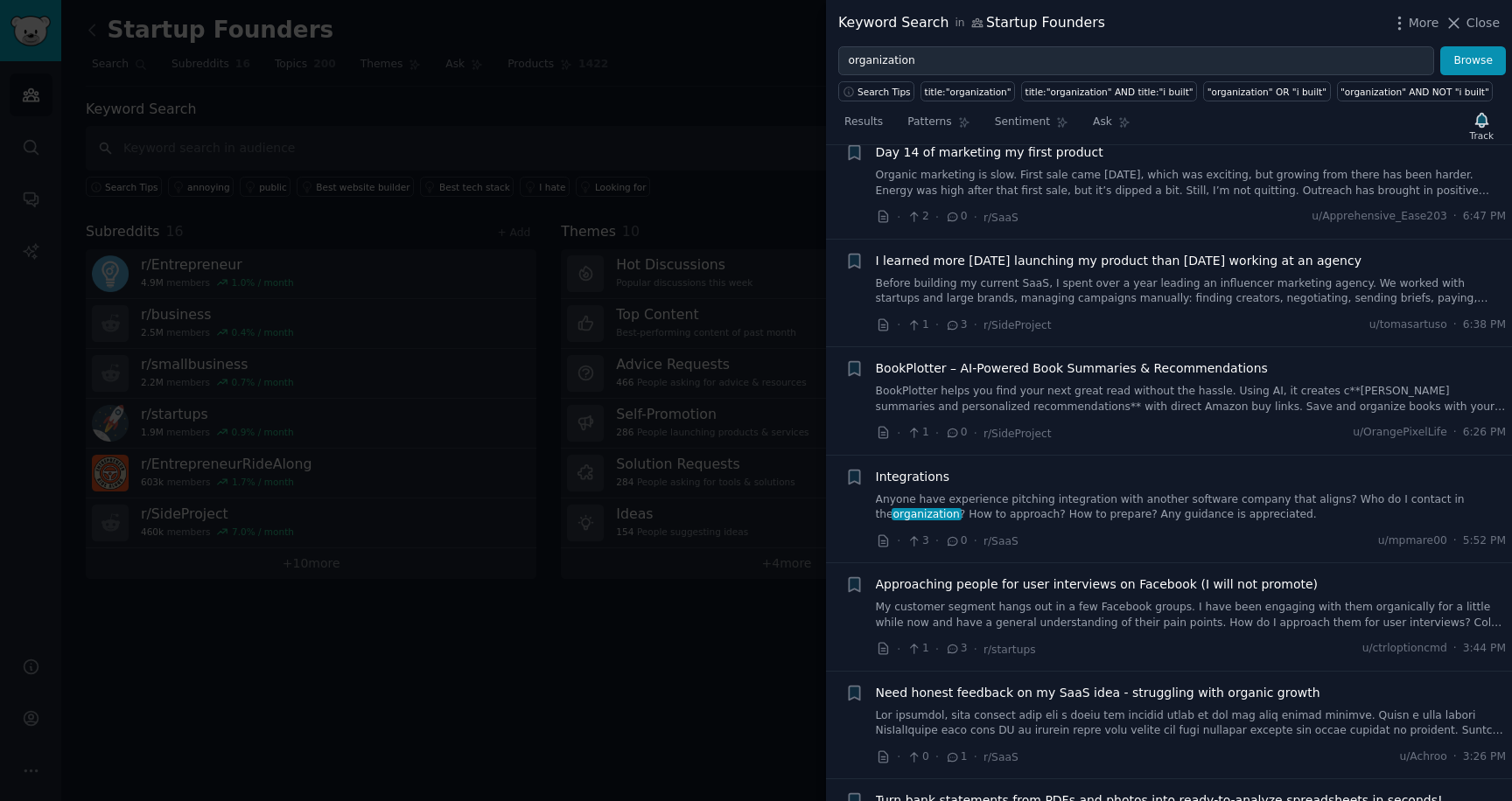
click at [714, 508] on div at bounding box center [756, 400] width 1512 height 801
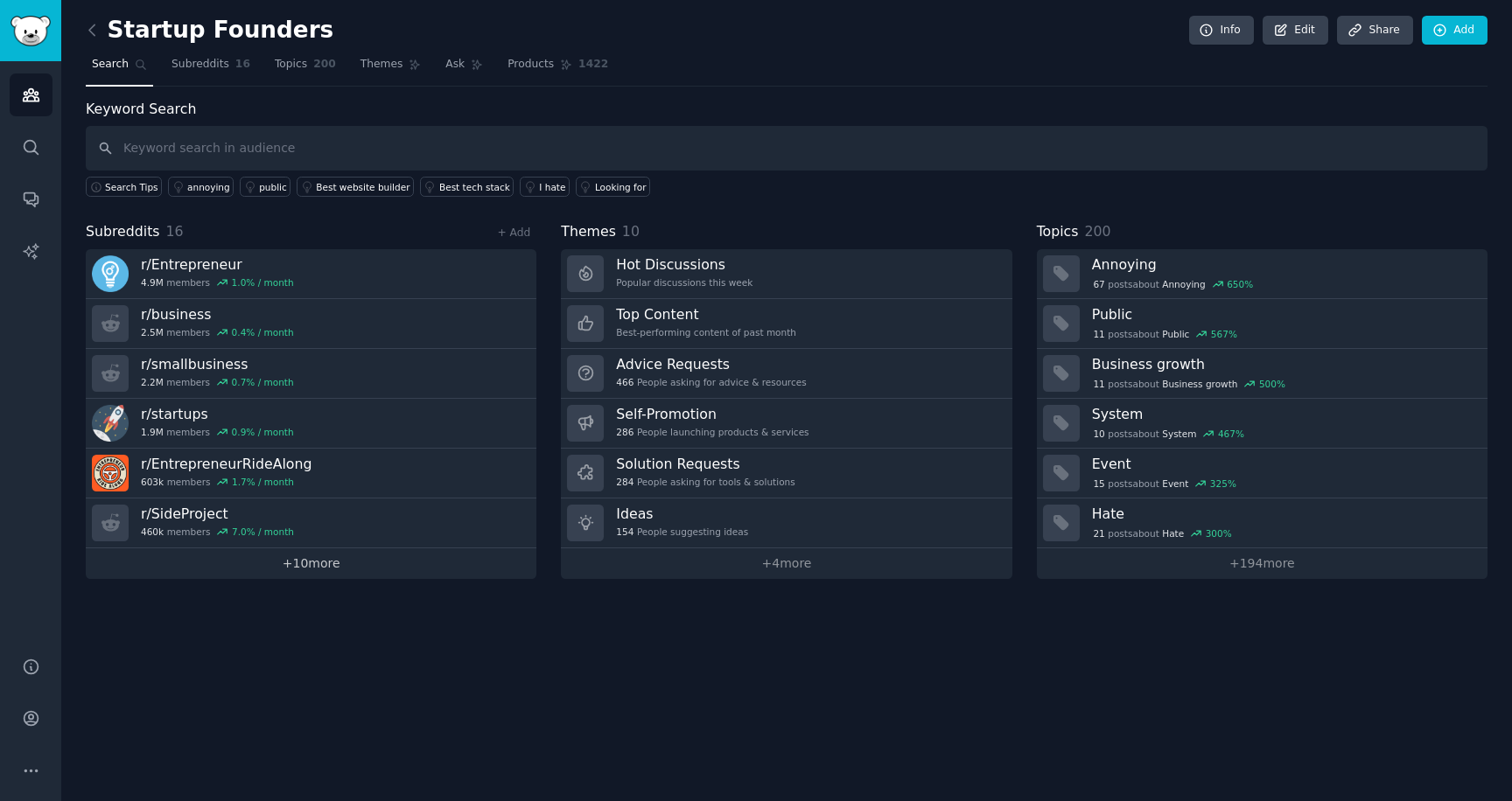
click at [295, 564] on link "+ 10 more" at bounding box center [311, 564] width 450 height 31
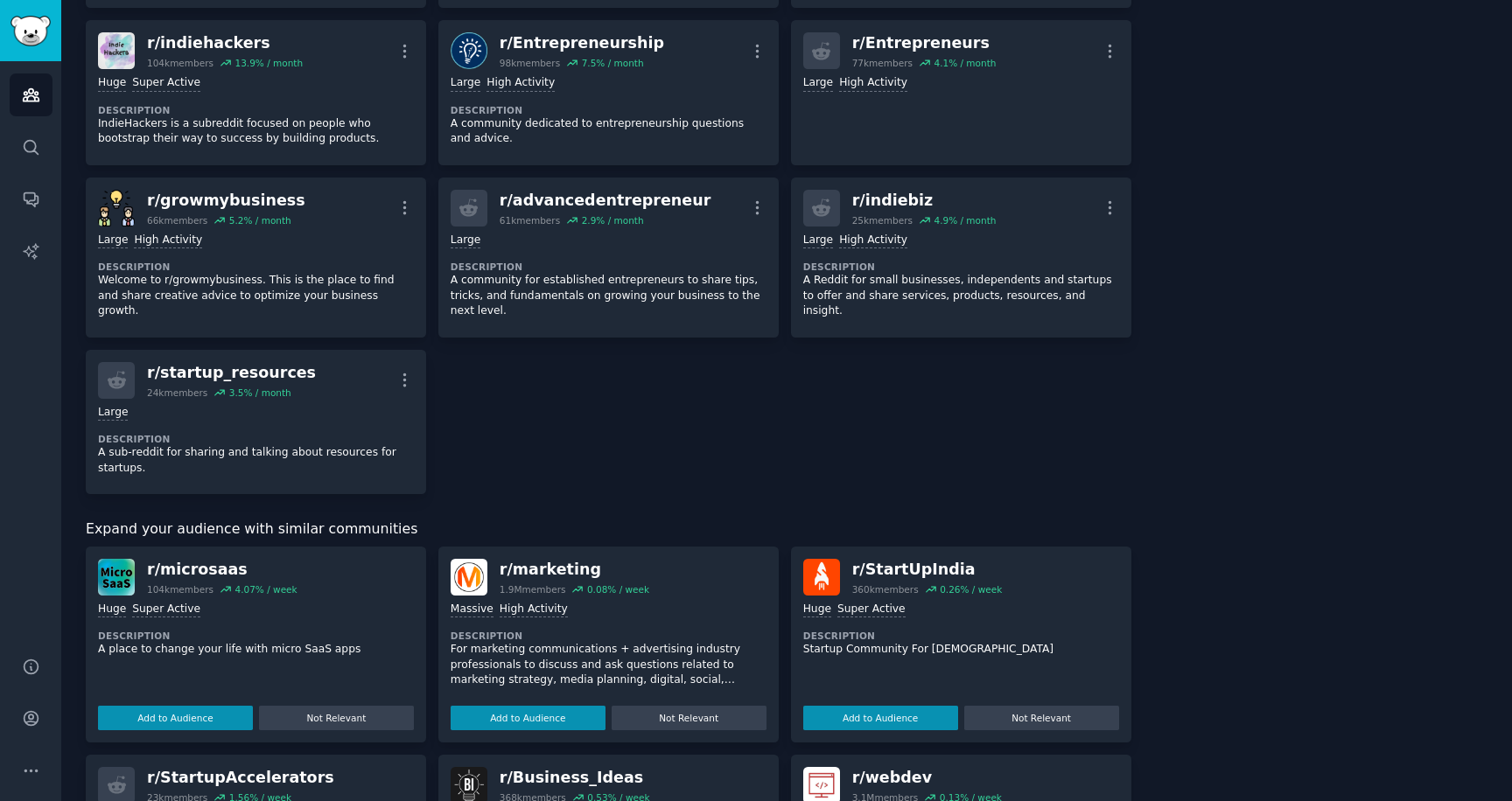
scroll to position [626, 0]
